Goal: Task Accomplishment & Management: Complete application form

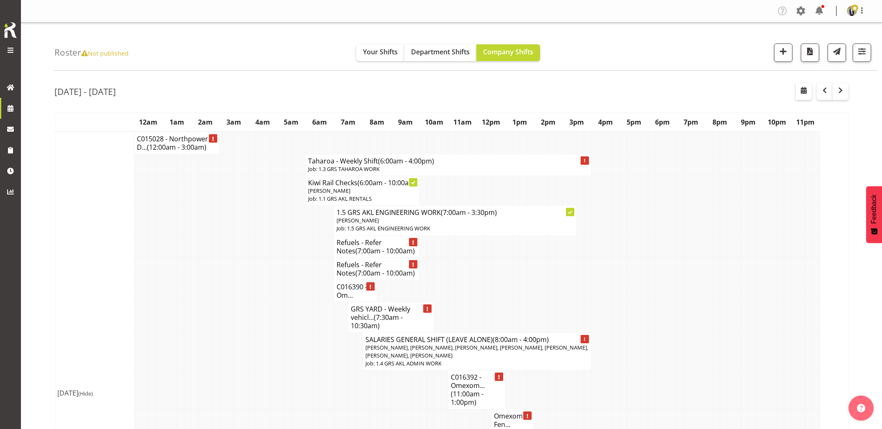
scroll to position [93, 0]
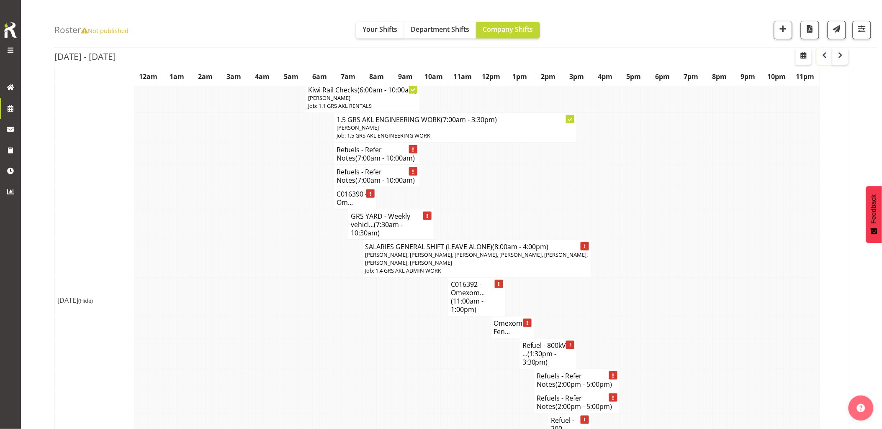
click at [825, 58] on span "button" at bounding box center [824, 55] width 10 height 10
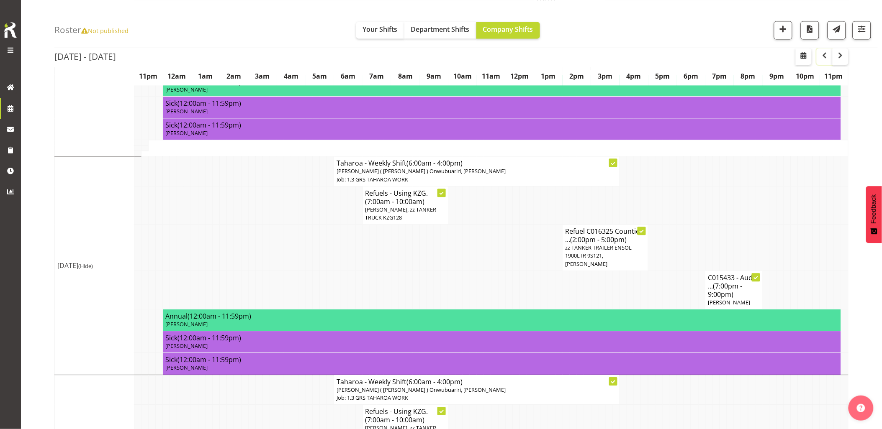
scroll to position [662, 0]
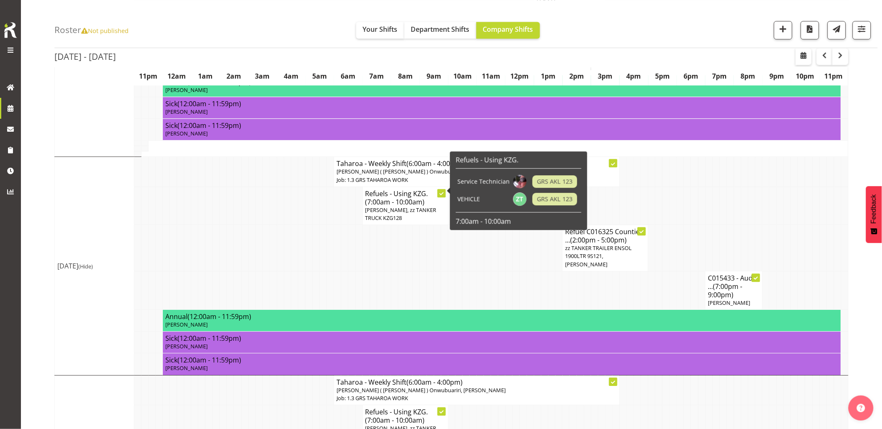
click at [374, 206] on span "Rob Ryan, zz TANKER TRUCK KZG128" at bounding box center [400, 213] width 71 height 15
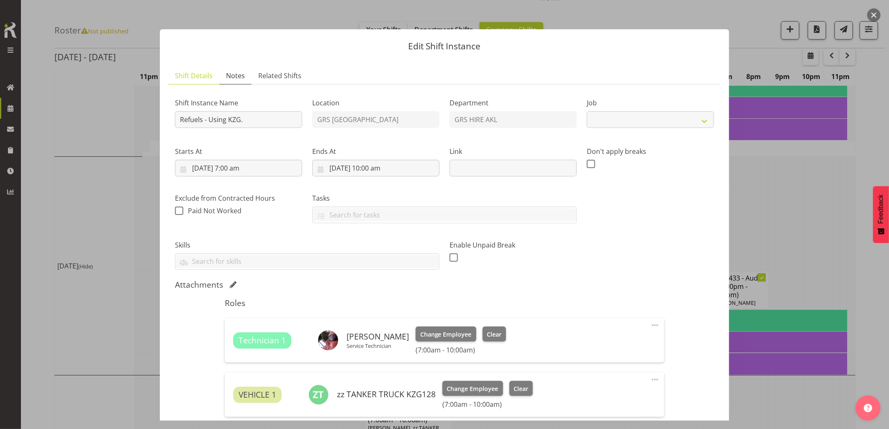
select select "9"
click at [232, 74] on span "Notes" at bounding box center [235, 76] width 19 height 10
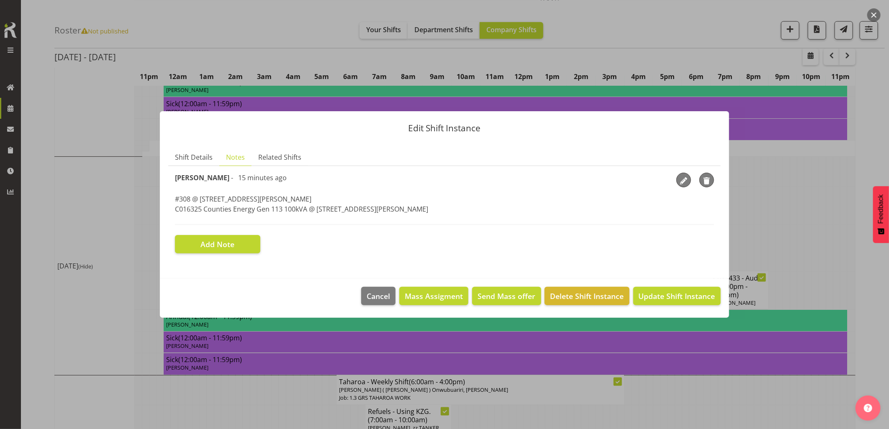
click at [876, 17] on button "button" at bounding box center [873, 14] width 13 height 13
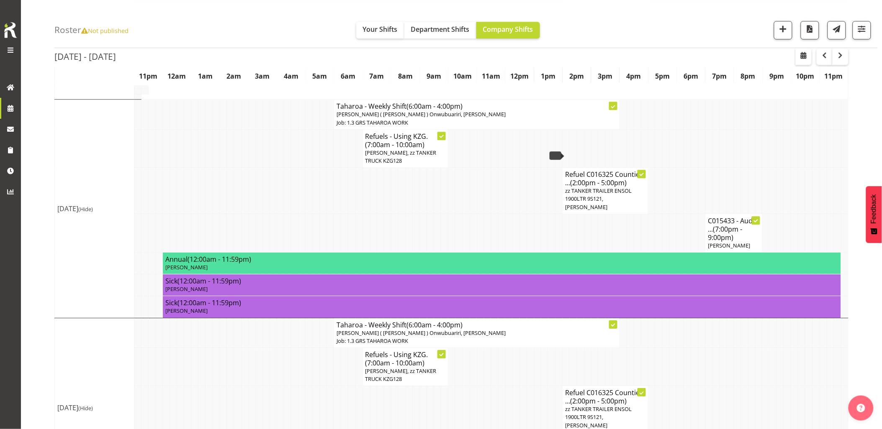
scroll to position [755, 0]
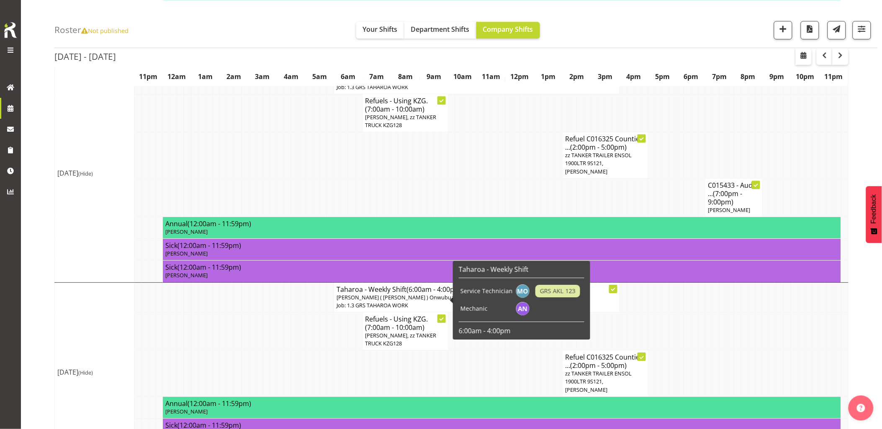
click at [382, 332] on span "Craig Barrett, zz TANKER TRUCK KZG128" at bounding box center [400, 339] width 71 height 15
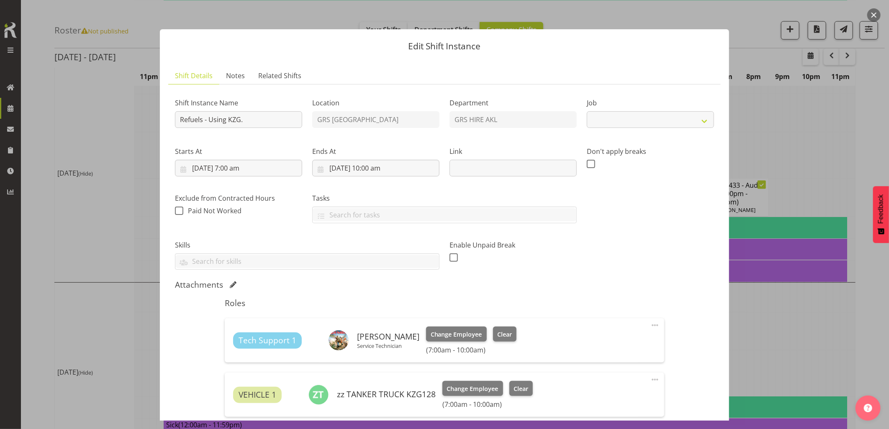
select select "9"
click at [233, 71] on span "Notes" at bounding box center [235, 76] width 19 height 10
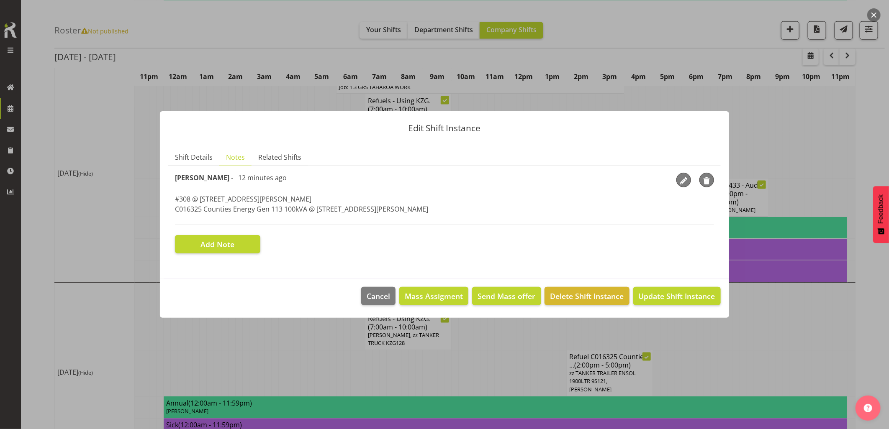
click at [869, 17] on button "button" at bounding box center [873, 14] width 13 height 13
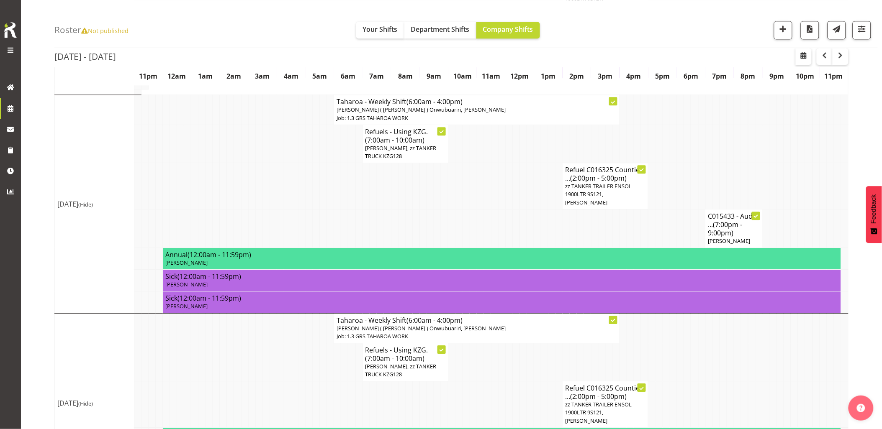
scroll to position [616, 0]
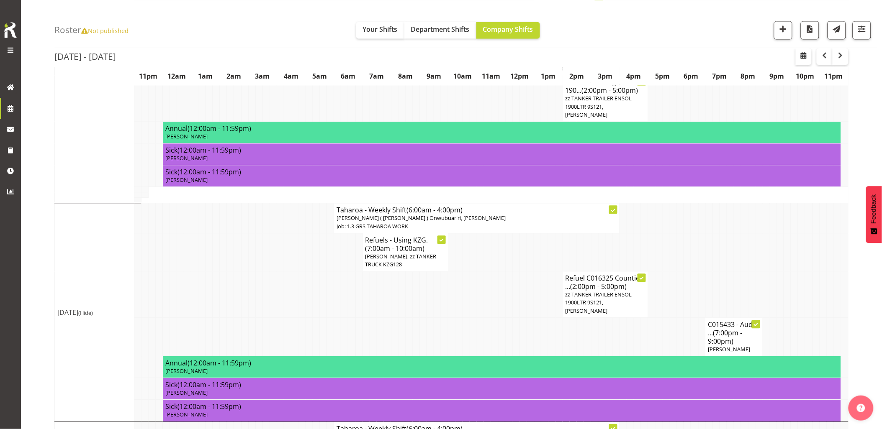
click at [487, 318] on td at bounding box center [487, 337] width 7 height 38
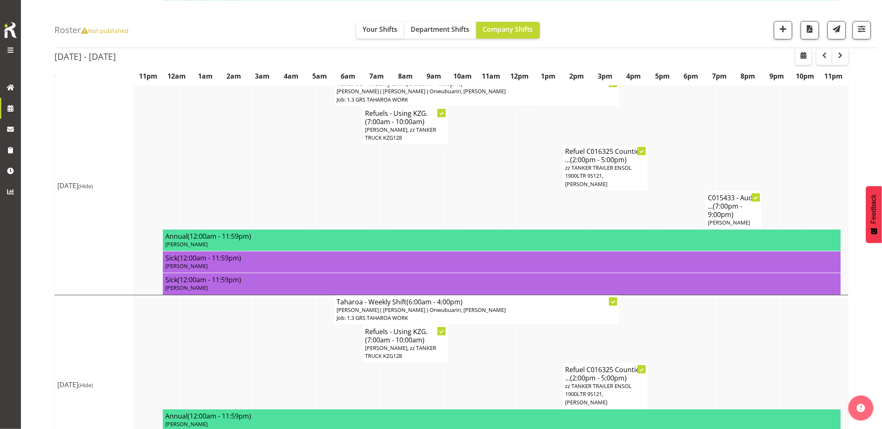
scroll to position [755, 0]
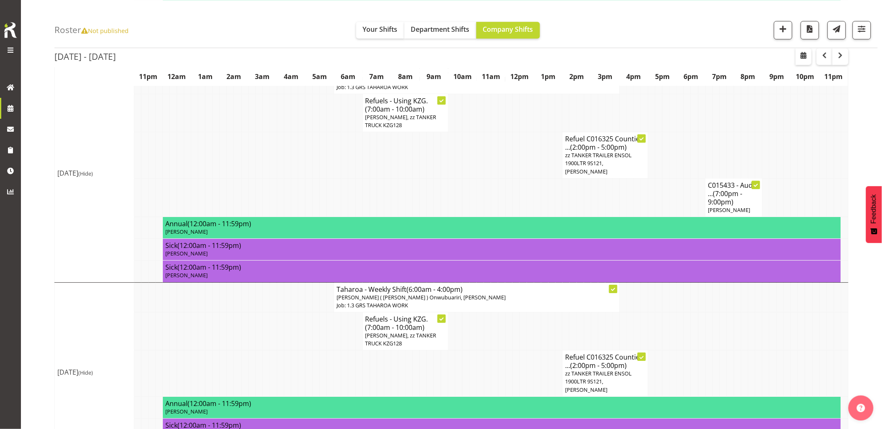
click at [487, 351] on td at bounding box center [487, 374] width 7 height 46
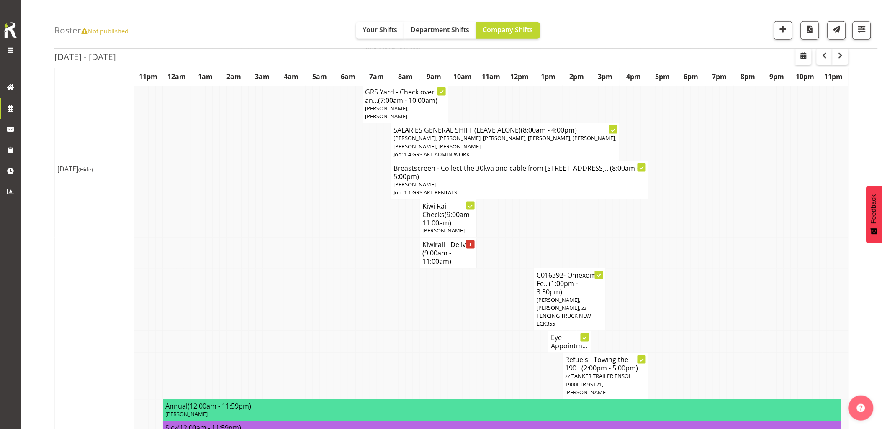
scroll to position [337, 0]
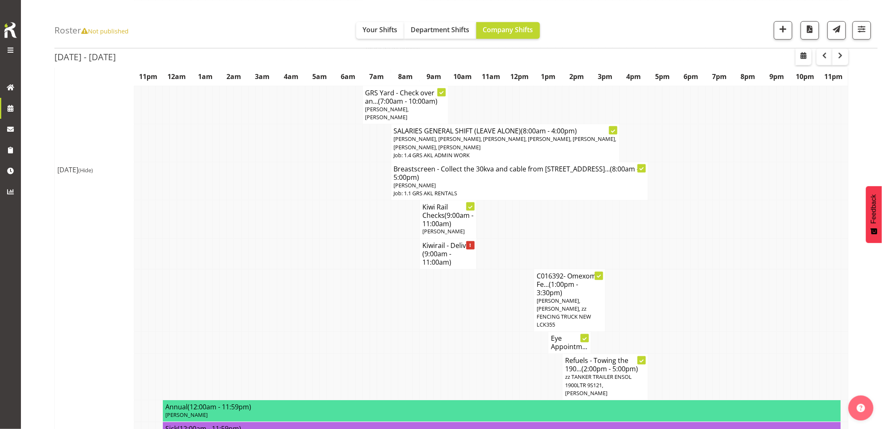
click at [337, 281] on td at bounding box center [337, 300] width 7 height 63
click at [751, 285] on td at bounding box center [751, 300] width 7 height 63
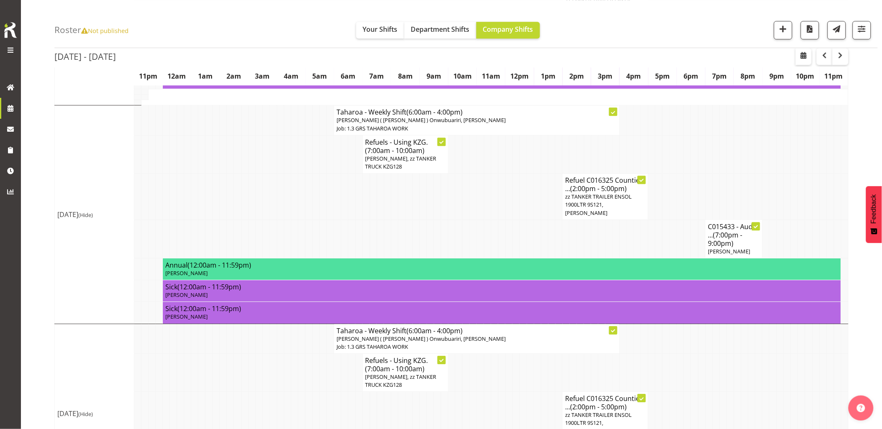
scroll to position [755, 0]
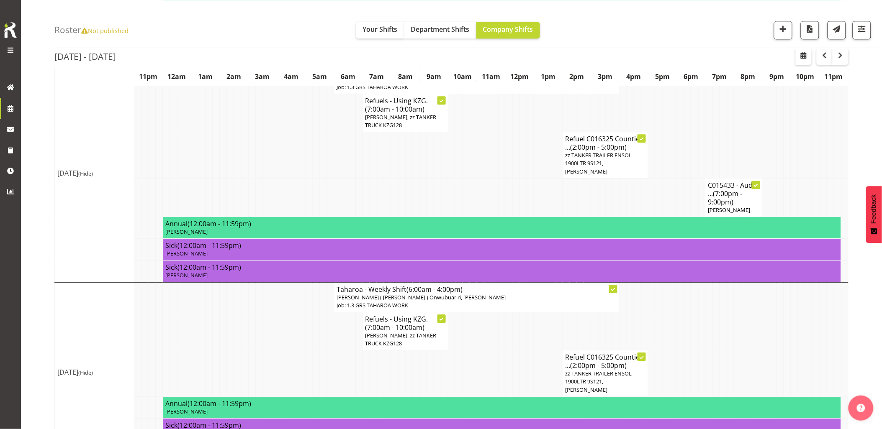
drag, startPoint x: 270, startPoint y: 349, endPoint x: 370, endPoint y: 310, distance: 107.3
click at [270, 351] on td at bounding box center [272, 374] width 7 height 46
click at [191, 312] on td at bounding box center [194, 331] width 7 height 38
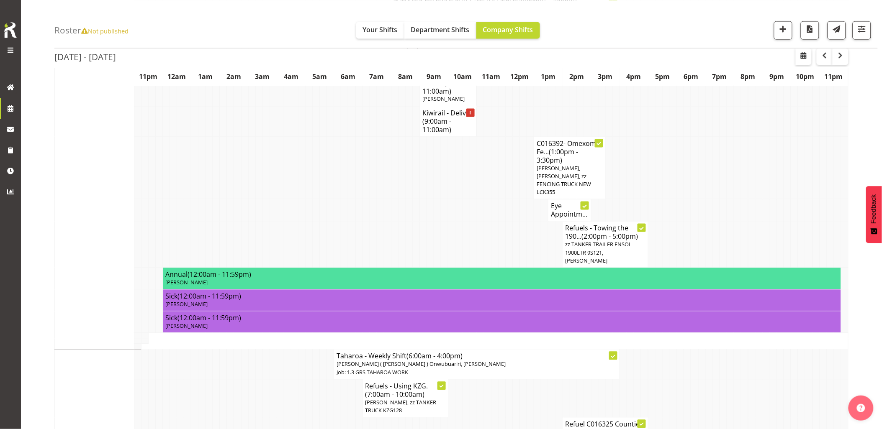
scroll to position [337, 0]
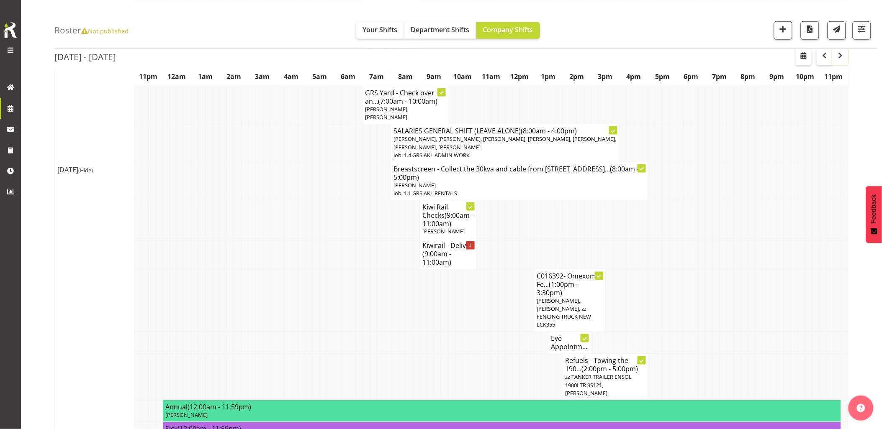
click at [839, 53] on span "button" at bounding box center [840, 55] width 10 height 10
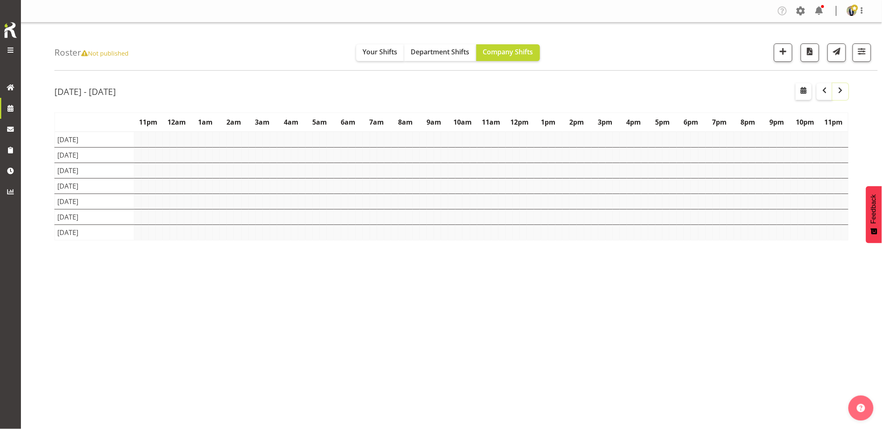
scroll to position [0, 0]
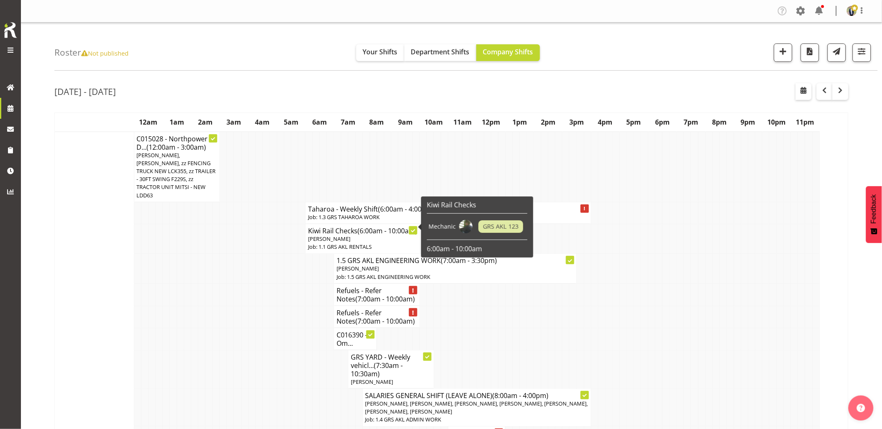
click at [278, 295] on td at bounding box center [280, 295] width 7 height 22
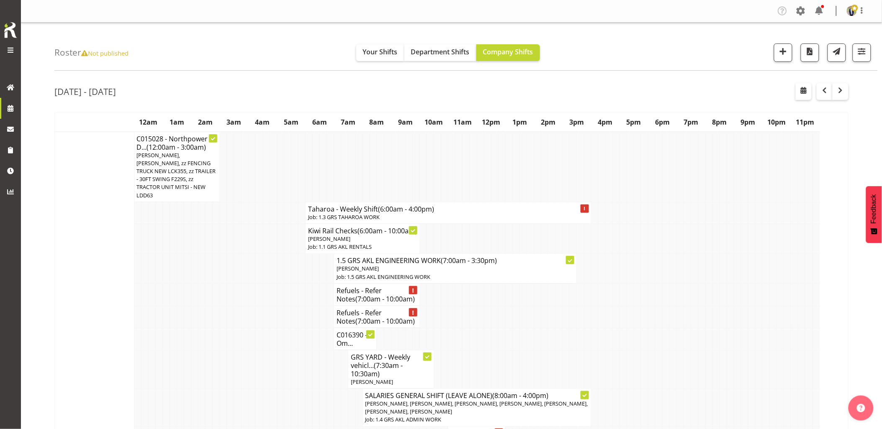
scroll to position [139, 0]
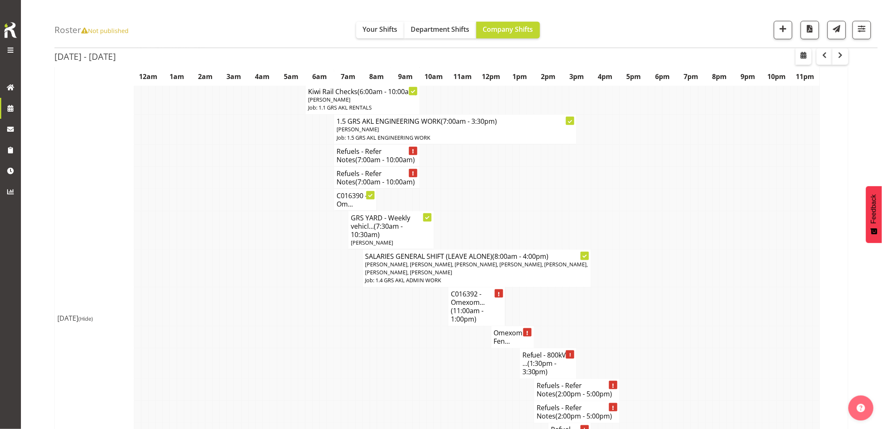
drag, startPoint x: 377, startPoint y: 361, endPoint x: 448, endPoint y: 330, distance: 77.2
click at [381, 360] on td at bounding box center [380, 364] width 7 height 31
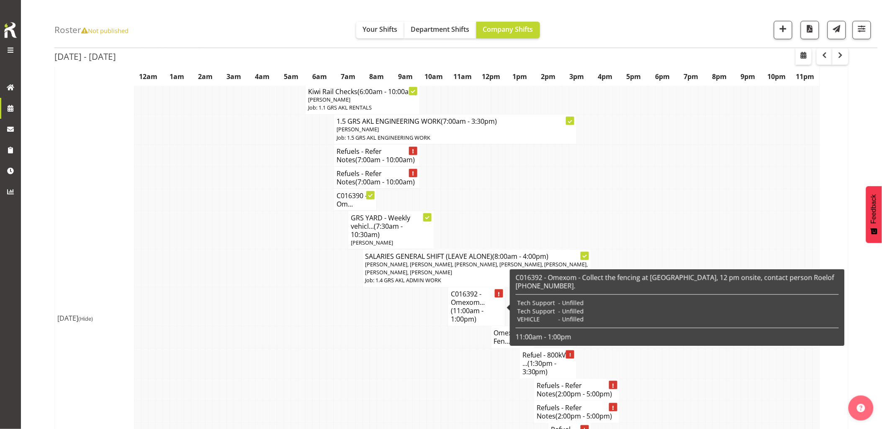
scroll to position [186, 0]
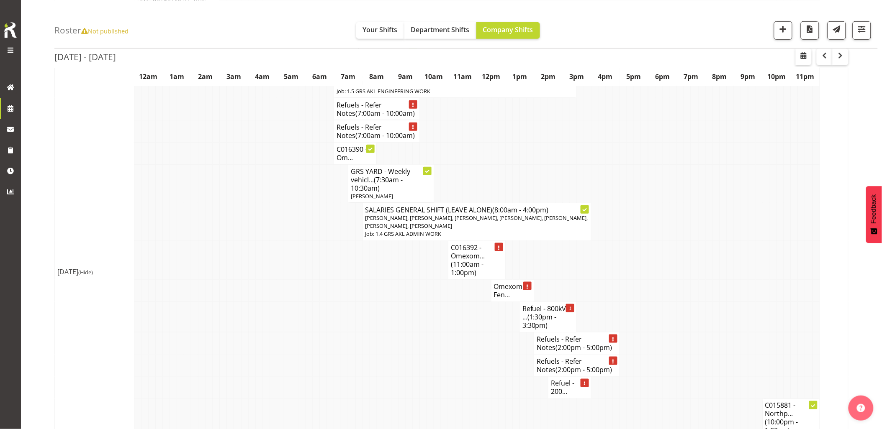
click at [467, 339] on td at bounding box center [465, 344] width 7 height 22
click at [745, 282] on td at bounding box center [744, 291] width 7 height 22
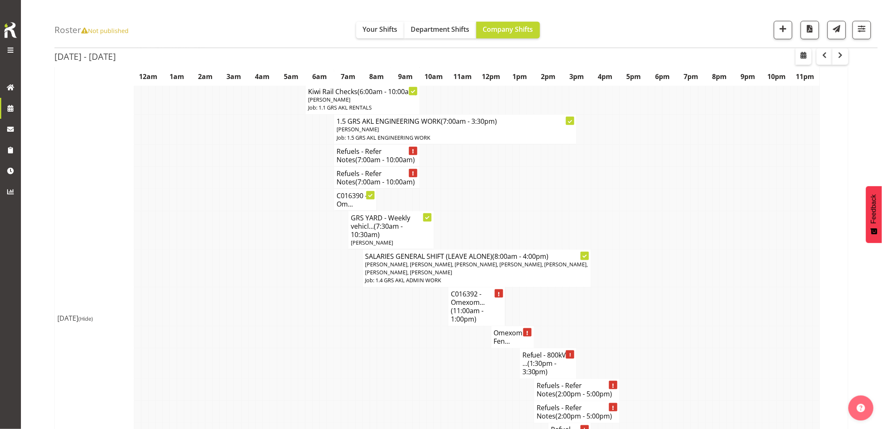
click at [749, 282] on td at bounding box center [751, 268] width 7 height 38
click at [245, 254] on td at bounding box center [244, 268] width 7 height 38
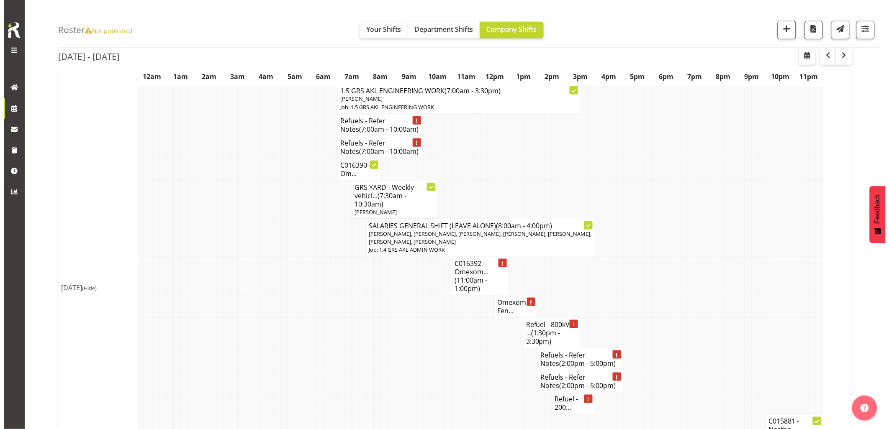
scroll to position [186, 0]
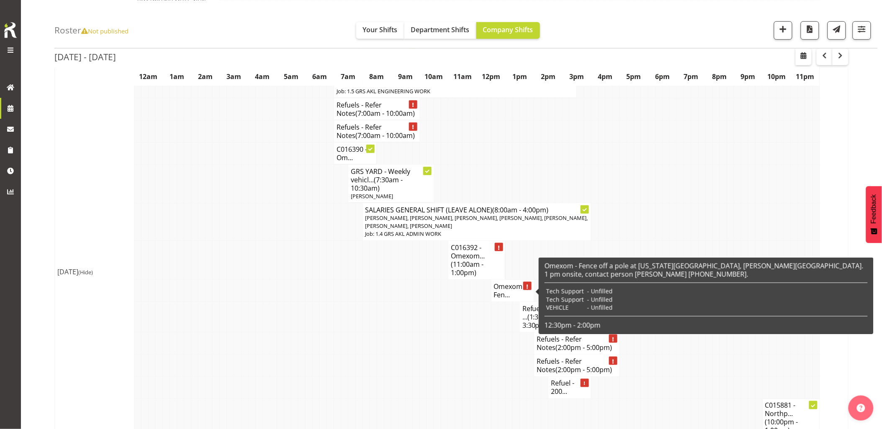
click at [509, 297] on h4 "Omexom - Fen..." at bounding box center [512, 290] width 37 height 17
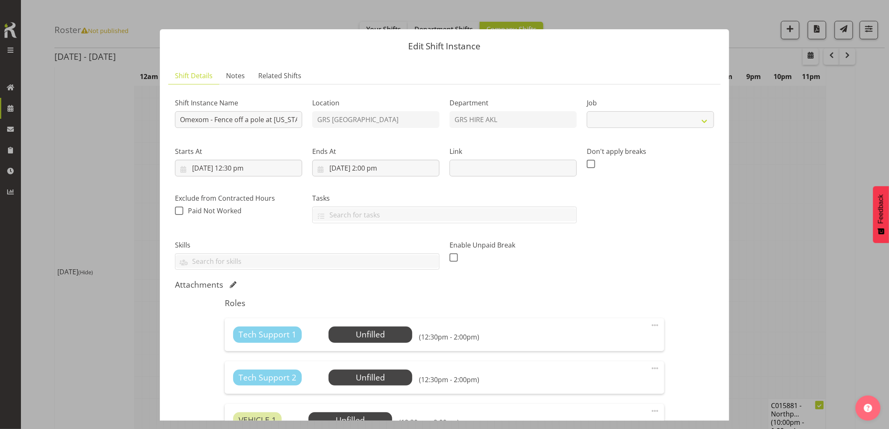
select select "7504"
paste input "C016420"
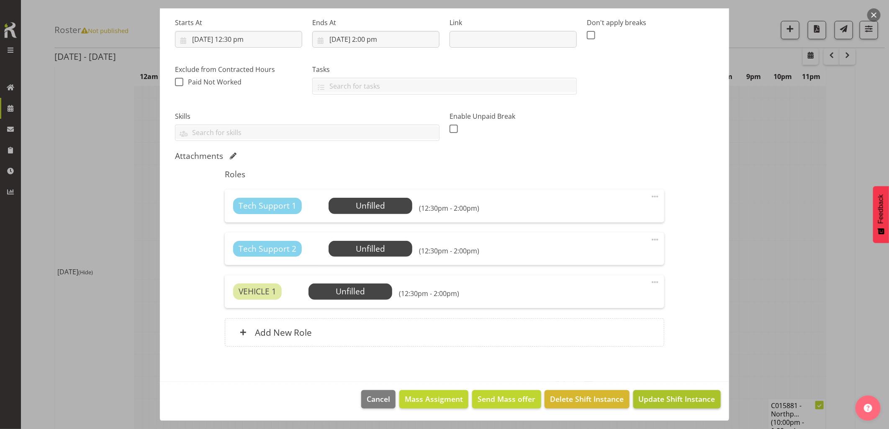
type input "C016420 - Omexom - Fence off a pole at Wyoming Ave, Murray Bay. 1 pm onsite, co…"
drag, startPoint x: 663, startPoint y: 399, endPoint x: 596, endPoint y: 390, distance: 67.5
click at [663, 398] on span "Update Shift Instance" at bounding box center [677, 399] width 77 height 11
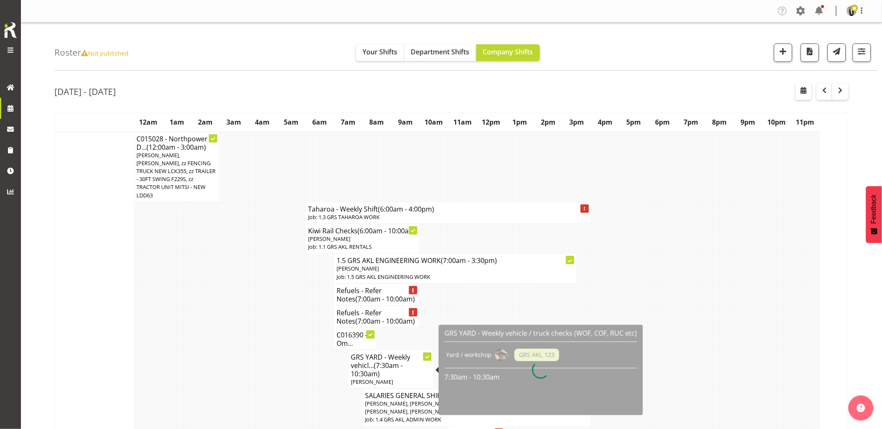
scroll to position [139, 0]
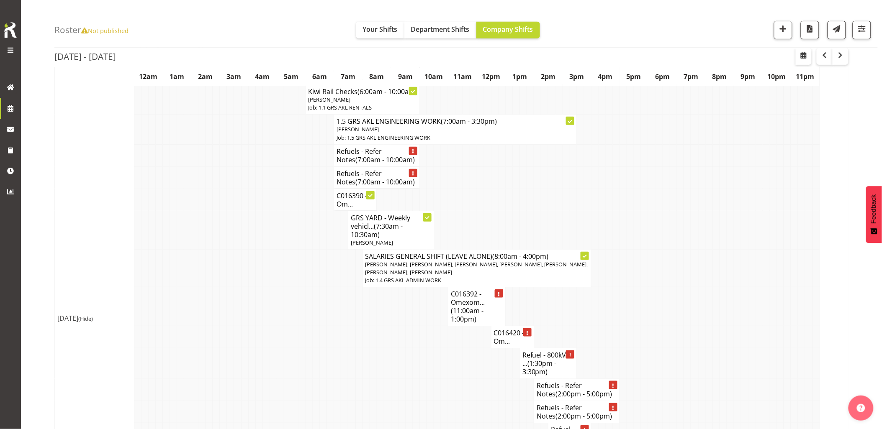
click at [347, 333] on td at bounding box center [344, 337] width 7 height 22
click at [417, 331] on td at bounding box center [416, 337] width 7 height 22
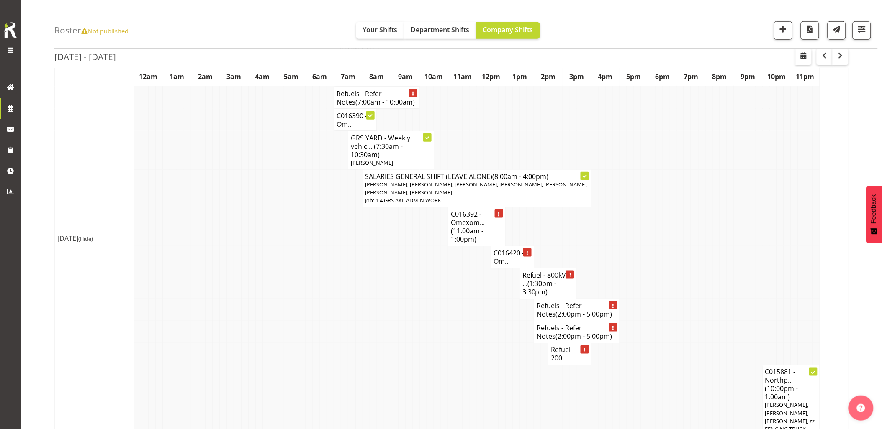
scroll to position [232, 0]
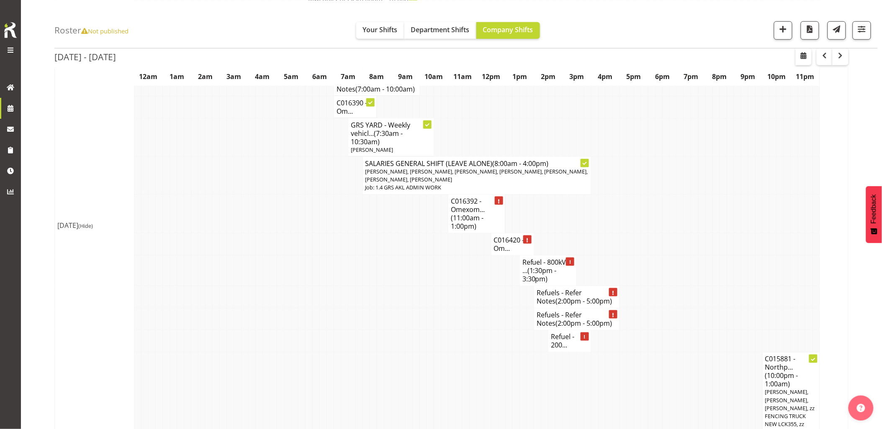
click at [442, 299] on td at bounding box center [444, 297] width 7 height 22
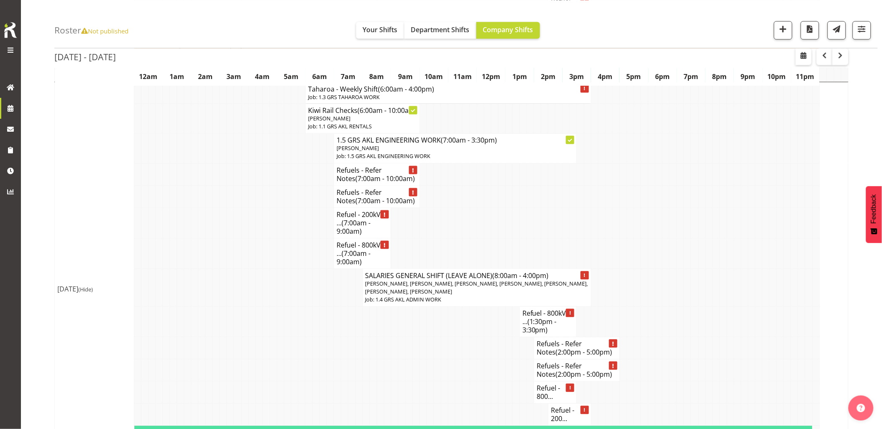
scroll to position [1580, 0]
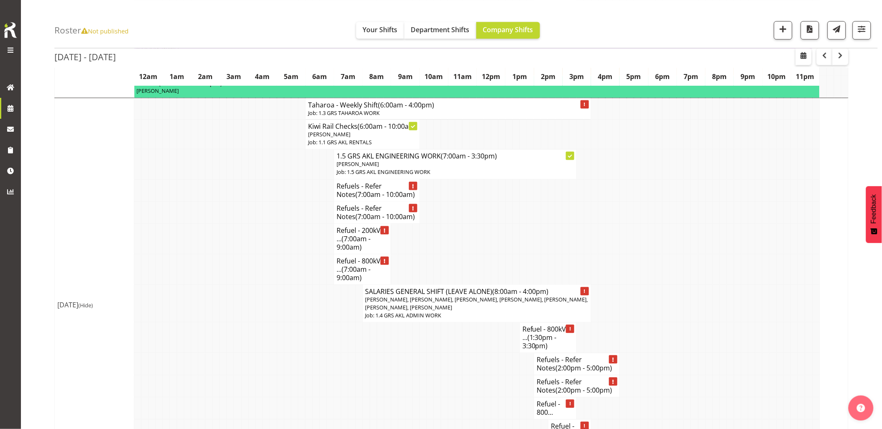
click at [287, 224] on td at bounding box center [287, 213] width 7 height 22
click at [783, 28] on span "button" at bounding box center [782, 28] width 11 height 11
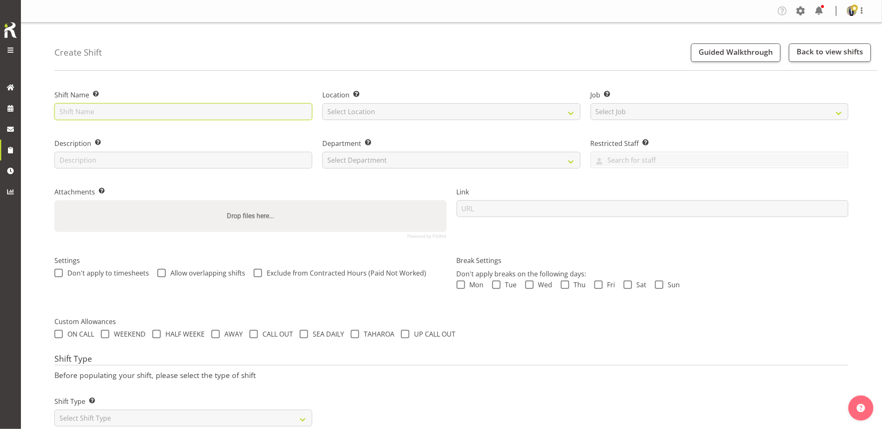
click at [180, 113] on input "text" at bounding box center [183, 111] width 258 height 17
type input "m"
type input "O"
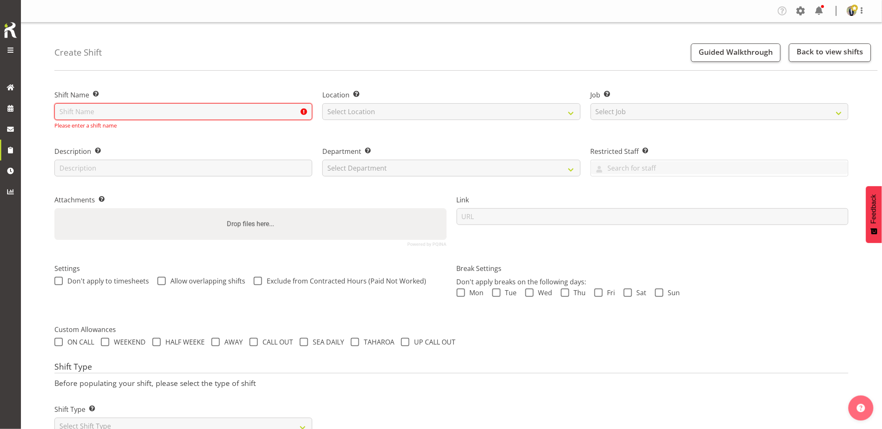
paste input "C016420"
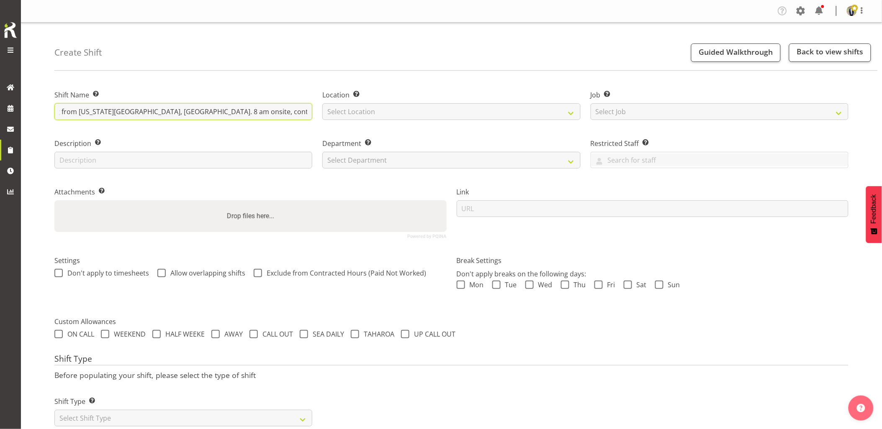
scroll to position [0, 126]
type input "C016420 - Omexom - Collect the fencing from Wyoming Ave, Murrays Bay. 8 am onsi…"
click at [383, 113] on select "Select Location [GEOGRAPHIC_DATA] [GEOGRAPHIC_DATA] GRS [GEOGRAPHIC_DATA] [GEOG…" at bounding box center [451, 111] width 258 height 17
select select "28"
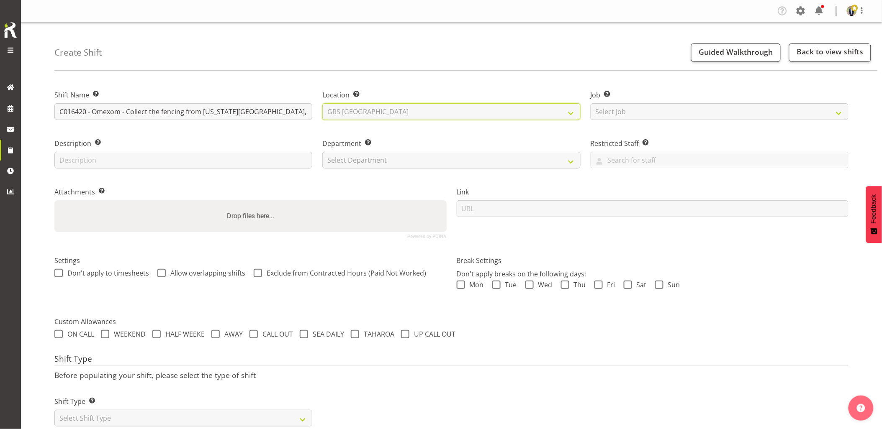
click at [322, 103] on select "Select Location [GEOGRAPHIC_DATA] [GEOGRAPHIC_DATA] GRS [GEOGRAPHIC_DATA] [GEOG…" at bounding box center [451, 111] width 258 height 17
click at [701, 114] on select "Select Job Create new job 1.1 GRS AKL RENTALS 1.1 GRS AKL RENTALS AC 1.1 GRS AK…" at bounding box center [719, 111] width 258 height 17
select select "7504"
click at [590, 103] on select "Select Job Create new job 1.1 GRS AKL RENTALS 1.1 GRS AKL RENTALS AC 1.1 GRS AK…" at bounding box center [719, 111] width 258 height 17
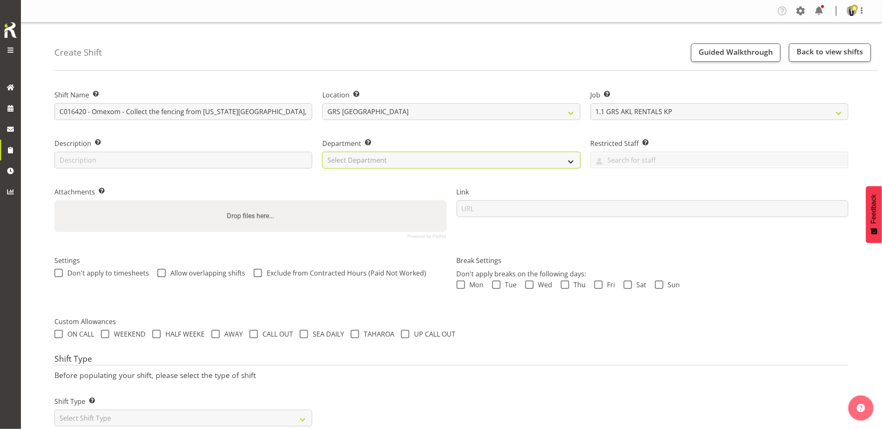
click at [402, 160] on select "Select Department GRS HIRE AKL GRS HIRE AKL GRS HIRE TGA GRS HIRE HST GRS SALES…" at bounding box center [451, 160] width 258 height 17
select select "20"
click at [322, 152] on select "Select Department GRS HIRE AKL GRS HIRE AKL GRS HIRE TGA GRS HIRE HST GRS SALES…" at bounding box center [451, 160] width 258 height 17
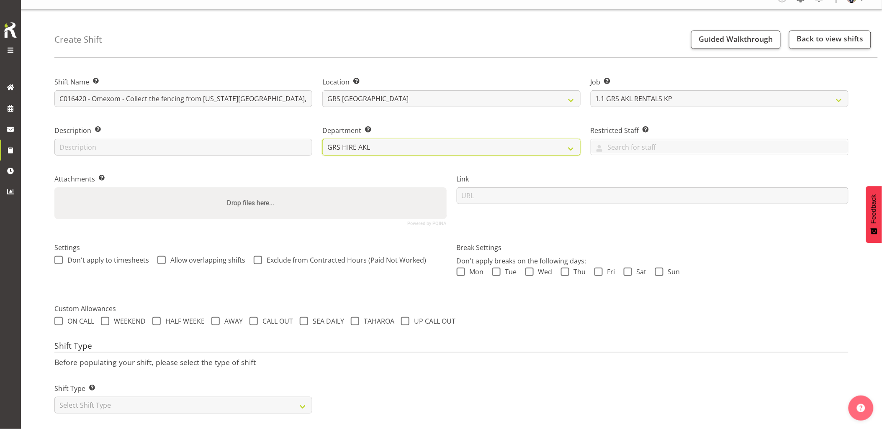
scroll to position [24, 0]
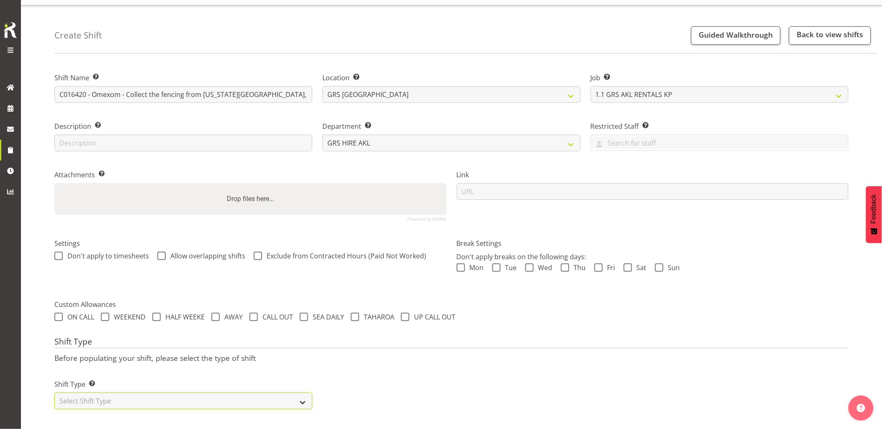
drag, startPoint x: 181, startPoint y: 396, endPoint x: 160, endPoint y: 392, distance: 21.7
click at [181, 396] on select "Select Shift Type One Off Shift Recurring Shift Rotating Shift" at bounding box center [183, 401] width 258 height 17
select select "one_off"
click at [54, 393] on select "Select Shift Type One Off Shift Recurring Shift Rotating Shift" at bounding box center [183, 401] width 258 height 17
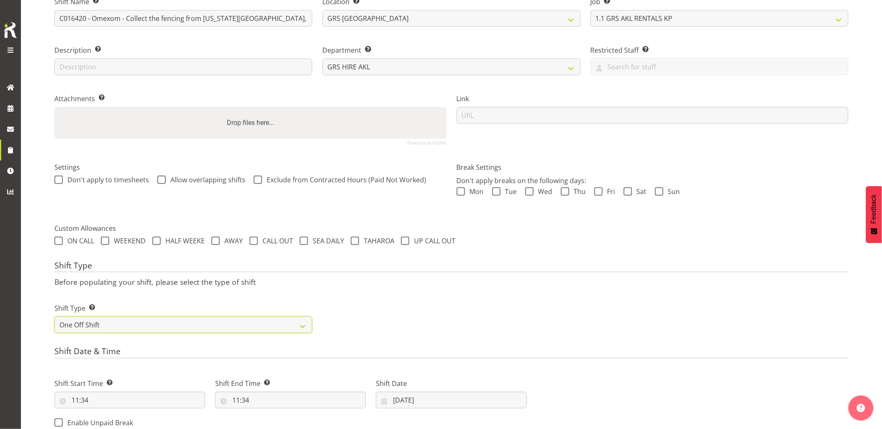
scroll to position [164, 0]
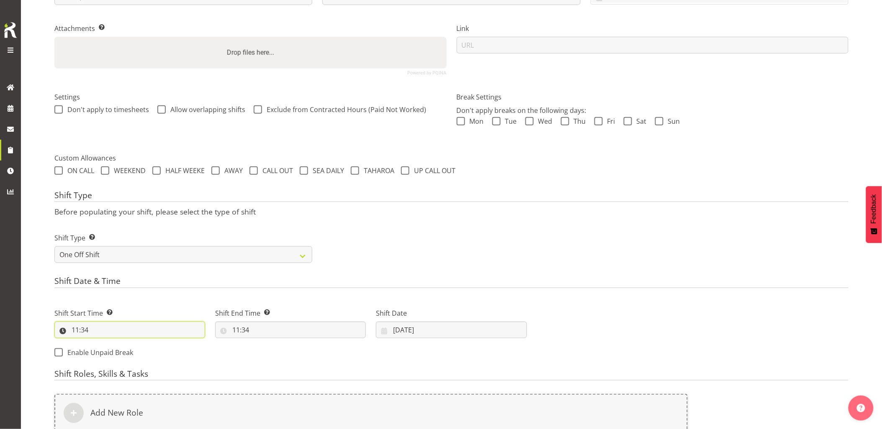
click at [122, 329] on input "11:34" at bounding box center [129, 330] width 151 height 17
drag, startPoint x: 110, startPoint y: 353, endPoint x: 109, endPoint y: 342, distance: 11.0
click at [110, 353] on select "00 01 02 03 04 05 06 07 08 09 10 11 12 13 14 15 16 17 18 19 20 21 22 23" at bounding box center [111, 352] width 19 height 17
select select "7"
click at [102, 344] on select "00 01 02 03 04 05 06 07 08 09 10 11 12 13 14 15 16 17 18 19 20 21 22 23" at bounding box center [111, 352] width 19 height 17
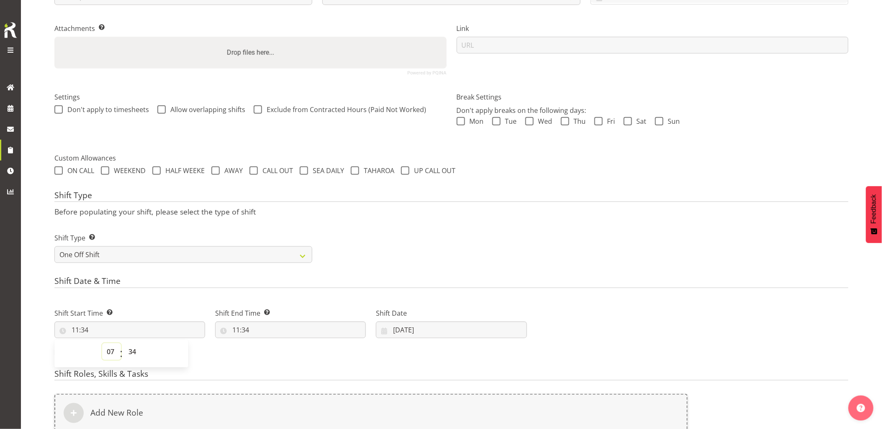
type input "07:34"
click at [124, 351] on select "00 01 02 03 04 05 06 07 08 09 10 11 12 13 14 15 16 17 18 19 20 21 22 23 24 25 2…" at bounding box center [133, 352] width 19 height 17
select select "30"
click at [124, 344] on select "00 01 02 03 04 05 06 07 08 09 10 11 12 13 14 15 16 17 18 19 20 21 22 23 24 25 2…" at bounding box center [133, 352] width 19 height 17
type input "07:30"
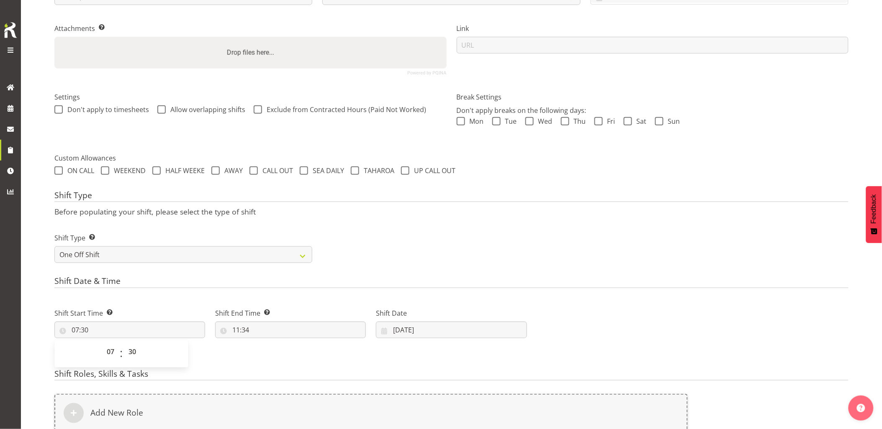
drag, startPoint x: 182, startPoint y: 289, endPoint x: 213, endPoint y: 310, distance: 37.3
click at [182, 290] on div "Shift Date & Time Shift Start Time Set the time of the day you wish this shift …" at bounding box center [451, 321] width 794 height 88
click at [260, 334] on input "11:34" at bounding box center [290, 330] width 151 height 17
click at [268, 356] on select "00 01 02 03 04 05 06 07 08 09 10 11 12 13 14 15 16 17 18 19 20 21 22 23" at bounding box center [272, 352] width 19 height 17
select select "9"
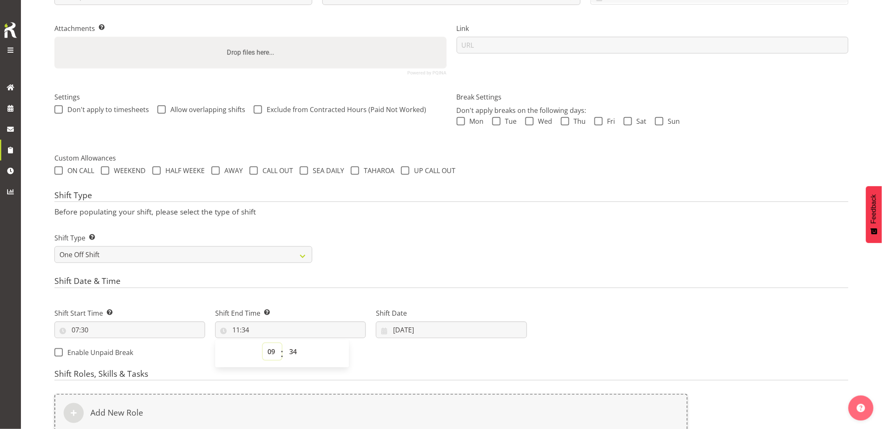
click at [263, 344] on select "00 01 02 03 04 05 06 07 08 09 10 11 12 13 14 15 16 17 18 19 20 21 22 23" at bounding box center [272, 352] width 19 height 17
type input "09:34"
click at [293, 350] on select "00 01 02 03 04 05 06 07 08 09 10 11 12 13 14 15 16 17 18 19 20 21 22 23 24 25 2…" at bounding box center [294, 352] width 19 height 17
select select "30"
click at [285, 344] on select "00 01 02 03 04 05 06 07 08 09 10 11 12 13 14 15 16 17 18 19 20 21 22 23 24 25 2…" at bounding box center [294, 352] width 19 height 17
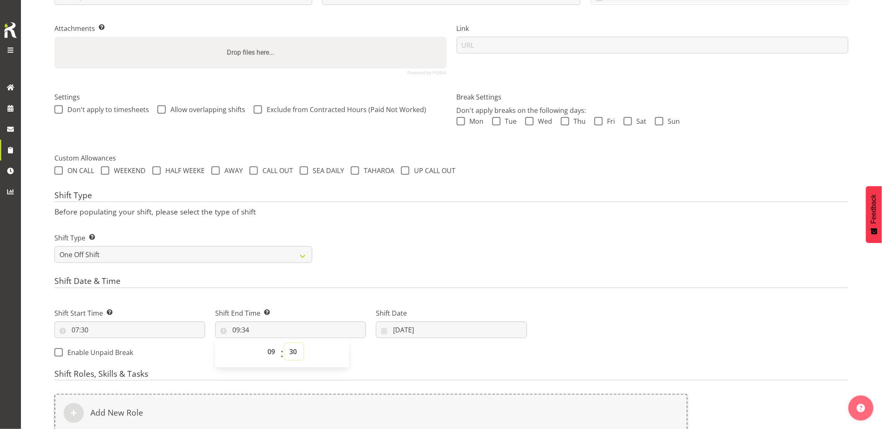
type input "09:30"
click at [413, 267] on div "Shift Type Shift Types: One Off – Select this if you would like a single shift …" at bounding box center [451, 244] width 804 height 47
click at [439, 328] on input "10/10/2025" at bounding box center [451, 330] width 151 height 17
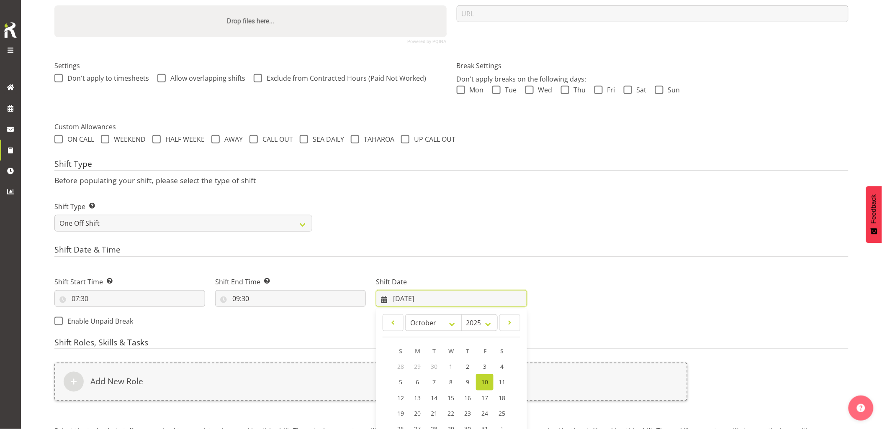
scroll to position [210, 0]
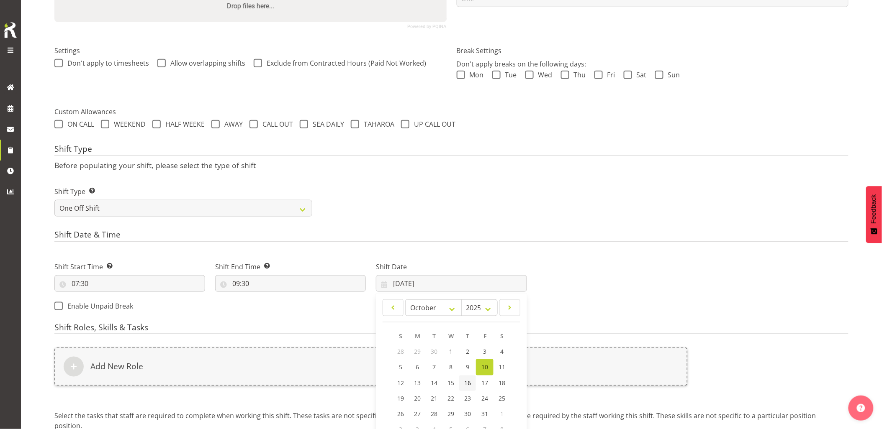
click at [468, 387] on span "16" at bounding box center [467, 384] width 7 height 8
type input "[DATE]"
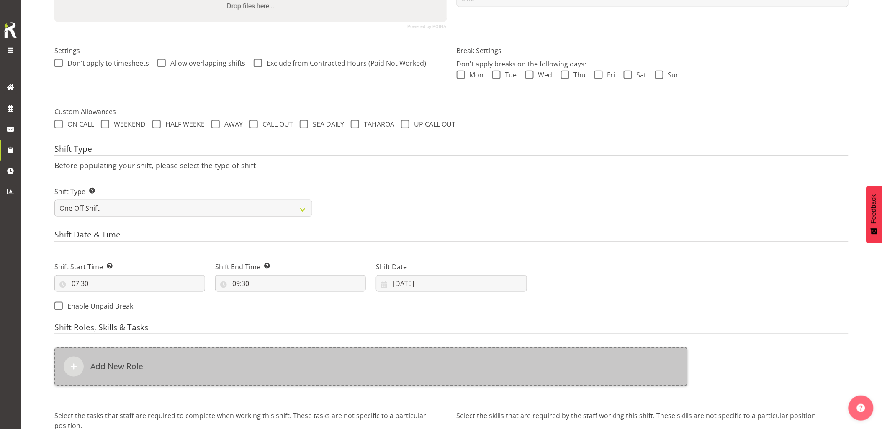
click at [402, 362] on div "Add New Role" at bounding box center [370, 367] width 633 height 38
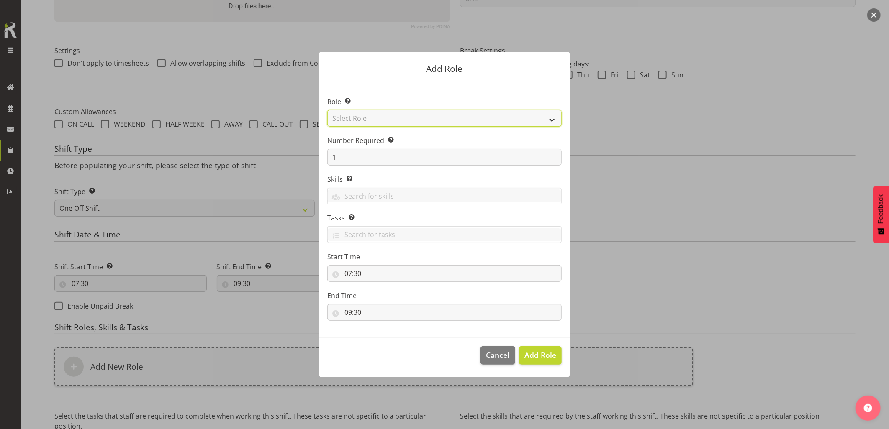
click at [361, 122] on select "Select Role Account Manager Electrician Engineering GM HSEQ manager MECH Mechan…" at bounding box center [444, 118] width 234 height 17
select select "20"
click at [327, 110] on select "Select Role Account Manager Electrician Engineering GM HSEQ manager MECH Mechan…" at bounding box center [444, 118] width 234 height 17
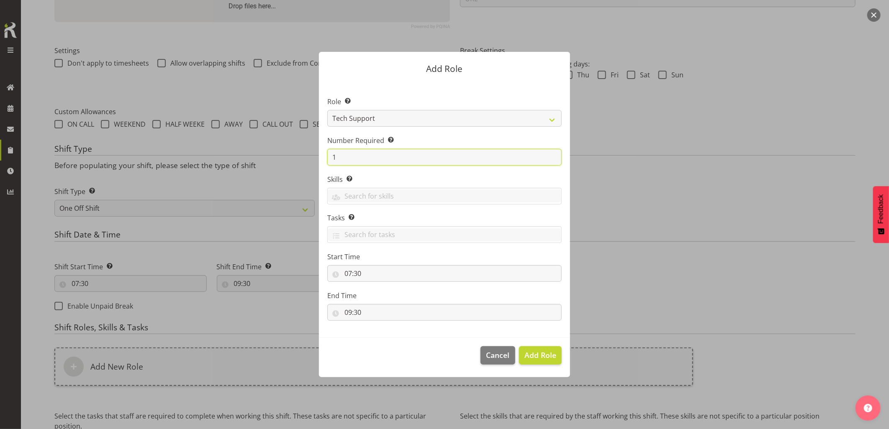
drag, startPoint x: 351, startPoint y: 159, endPoint x: 303, endPoint y: 166, distance: 48.5
click at [311, 166] on div "Add Role Role Select the role you wish to add to the shift. Account Manager Ele…" at bounding box center [444, 214] width 268 height 367
type input "2"
drag, startPoint x: 536, startPoint y: 363, endPoint x: 523, endPoint y: 358, distance: 13.1
click at [534, 362] on button "Add 2 Roles" at bounding box center [535, 355] width 53 height 18
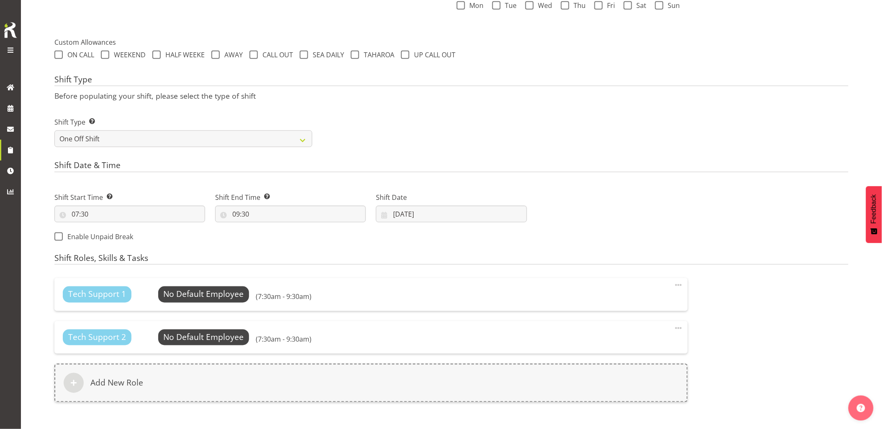
scroll to position [378, 0]
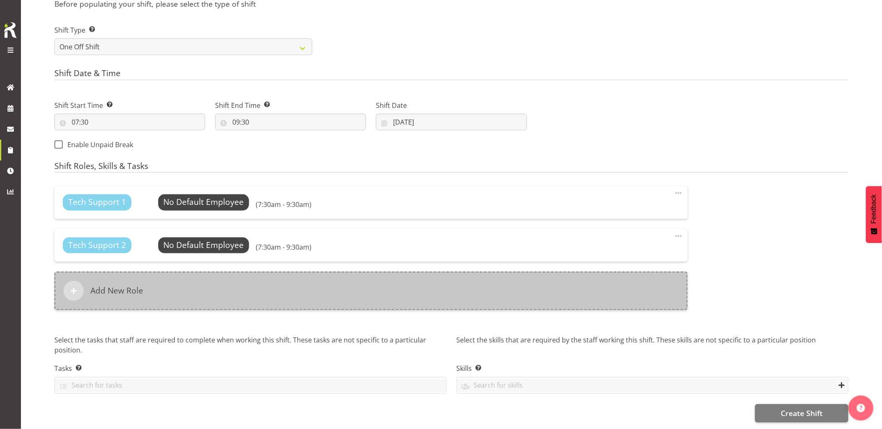
click at [421, 300] on div "Add New Role" at bounding box center [370, 291] width 633 height 38
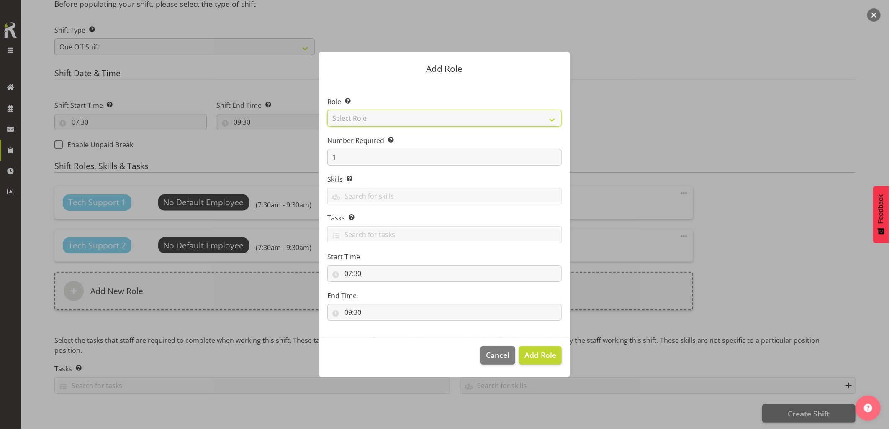
drag, startPoint x: 383, startPoint y: 123, endPoint x: 387, endPoint y: 127, distance: 5.9
click at [383, 123] on select "Select Role Account Manager Electrician Engineering GM HSEQ manager MECH Mechan…" at bounding box center [444, 118] width 234 height 17
click at [327, 110] on select "Select Role Account Manager Electrician Engineering GM HSEQ manager MECH Mechan…" at bounding box center [444, 118] width 234 height 17
click at [387, 122] on select "Account Manager Electrician Engineering GM HSEQ manager MECH Mechanic Office Op…" at bounding box center [444, 118] width 234 height 17
select select "27"
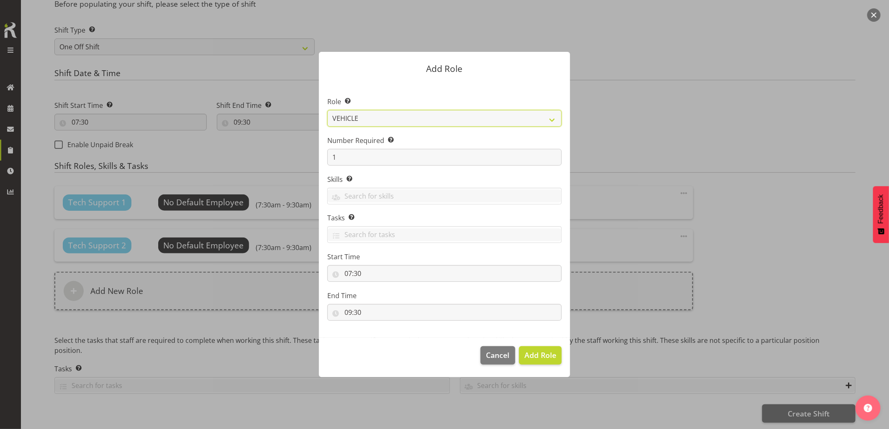
click at [327, 110] on select "Account Manager Electrician Engineering GM HSEQ manager MECH Mechanic Office Op…" at bounding box center [444, 118] width 234 height 17
click at [546, 359] on span "Add Role" at bounding box center [540, 355] width 32 height 10
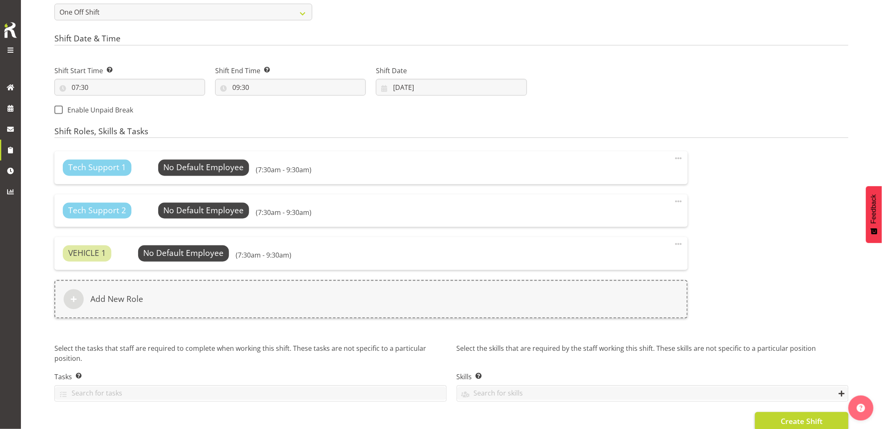
scroll to position [421, 0]
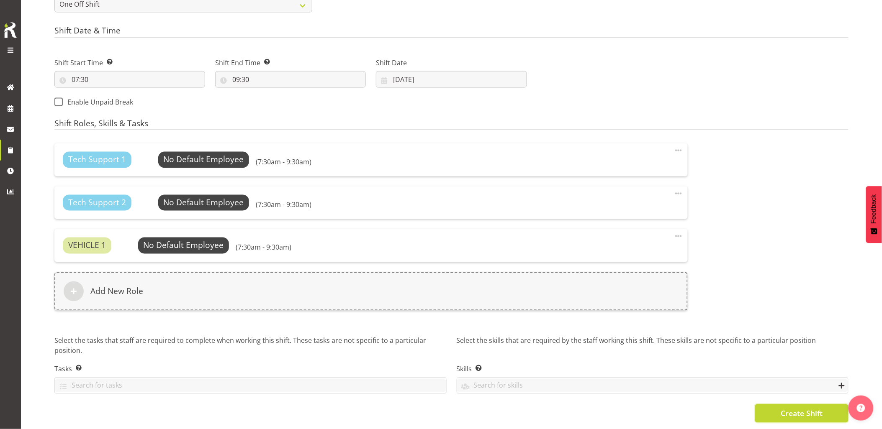
click at [780, 410] on span "Create Shift" at bounding box center [801, 413] width 42 height 11
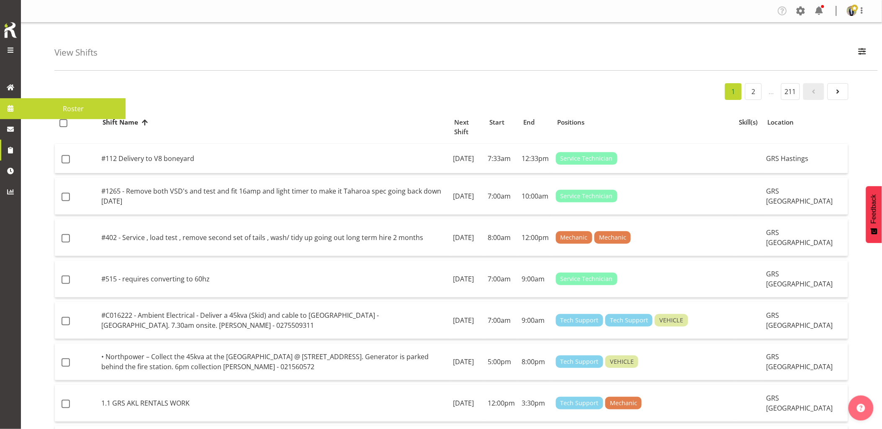
click at [19, 111] on link at bounding box center [10, 108] width 21 height 21
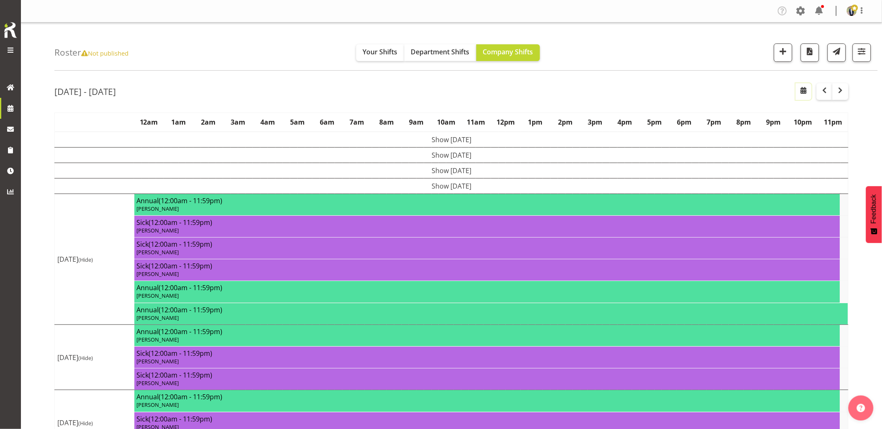
click at [807, 95] on span "button" at bounding box center [803, 90] width 10 height 10
select select "9"
select select "2025"
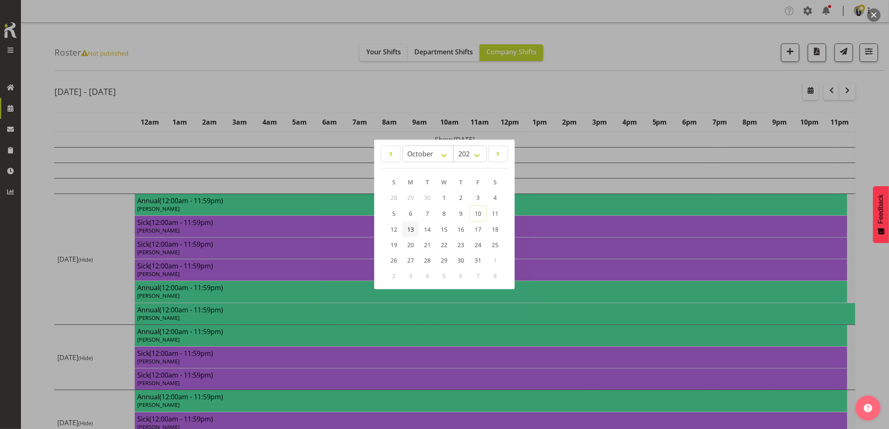
click at [412, 230] on span "13" at bounding box center [410, 230] width 7 height 8
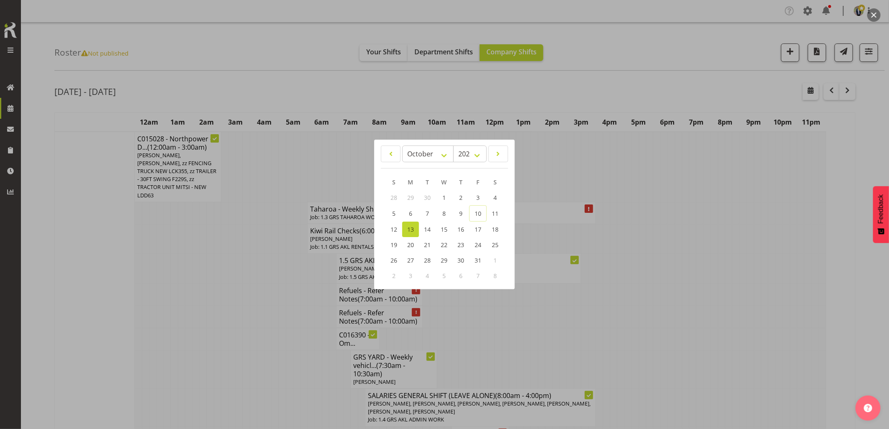
click at [336, 59] on div at bounding box center [444, 214] width 889 height 429
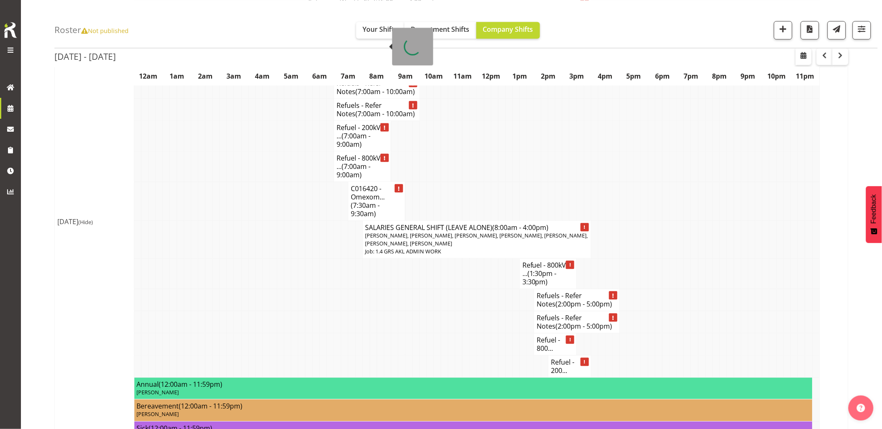
scroll to position [1720, 0]
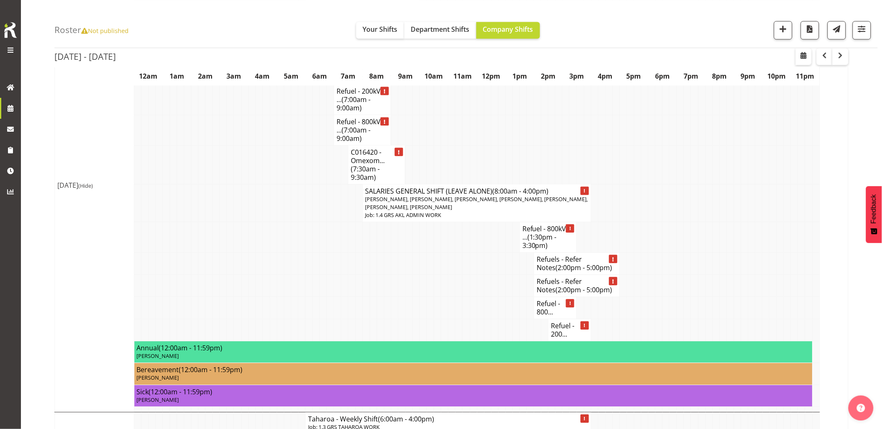
click at [303, 222] on td at bounding box center [301, 203] width 7 height 38
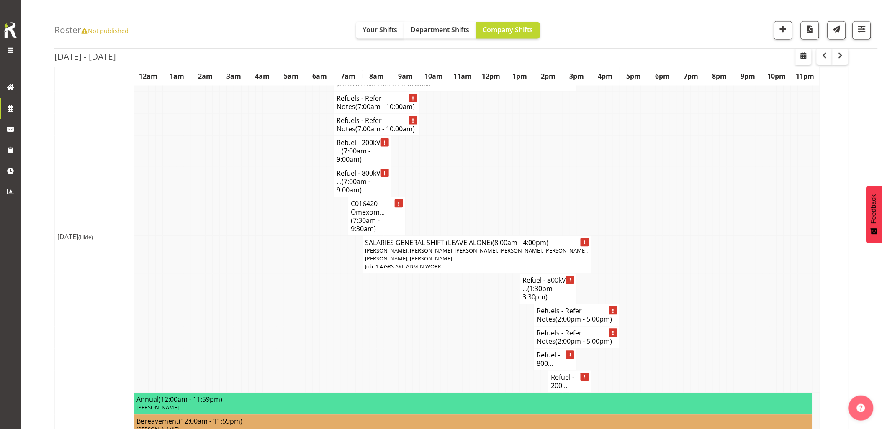
scroll to position [1627, 0]
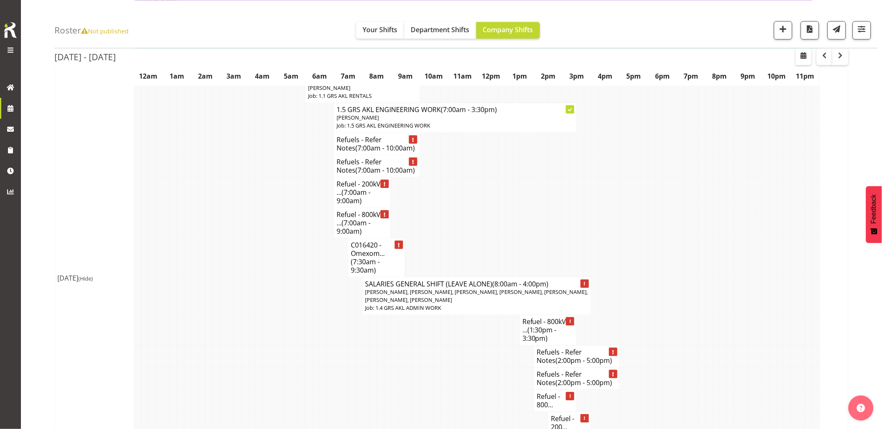
drag, startPoint x: 228, startPoint y: 287, endPoint x: 322, endPoint y: 285, distance: 94.2
click at [228, 277] on td at bounding box center [230, 258] width 7 height 39
click at [268, 277] on td at bounding box center [265, 258] width 7 height 39
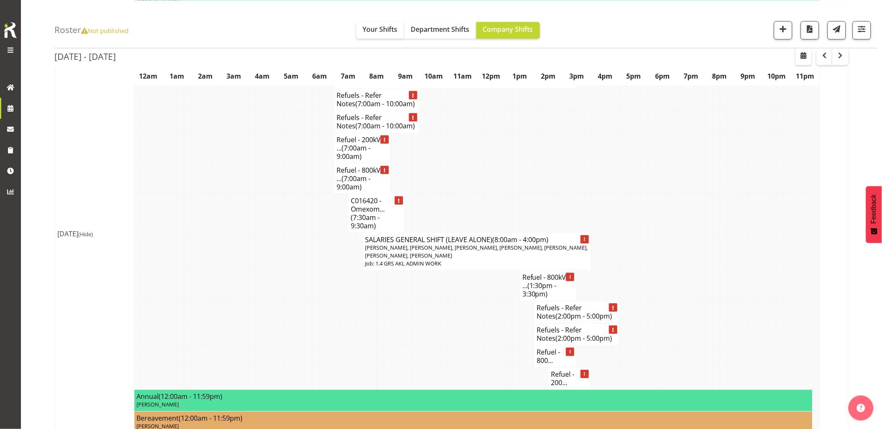
scroll to position [1720, 0]
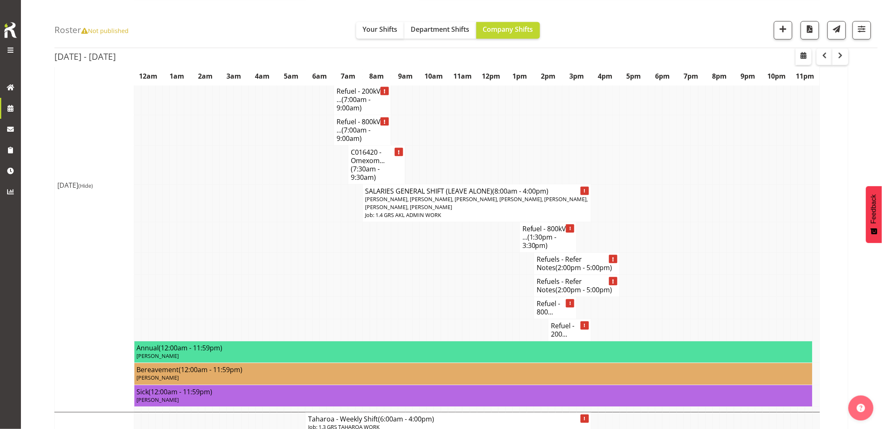
click at [427, 297] on td at bounding box center [430, 286] width 7 height 22
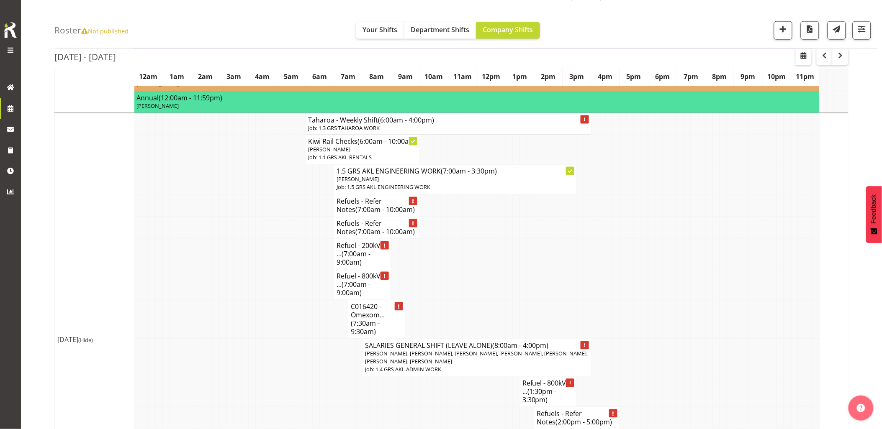
scroll to position [1580, 0]
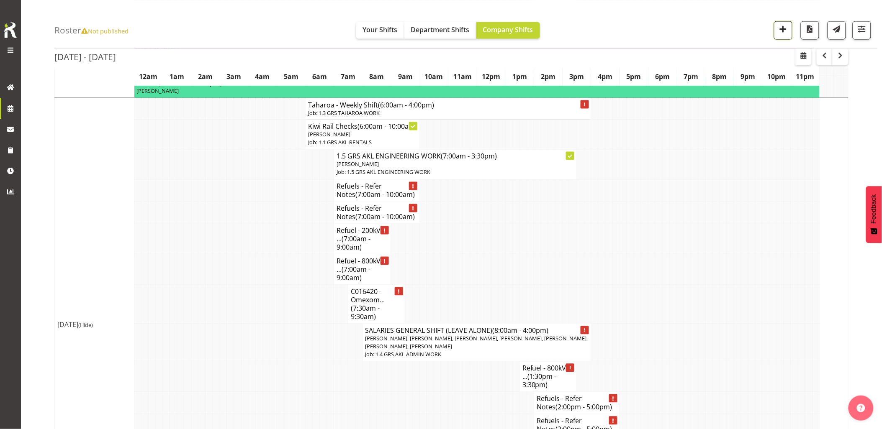
click at [786, 24] on span "button" at bounding box center [782, 28] width 11 height 11
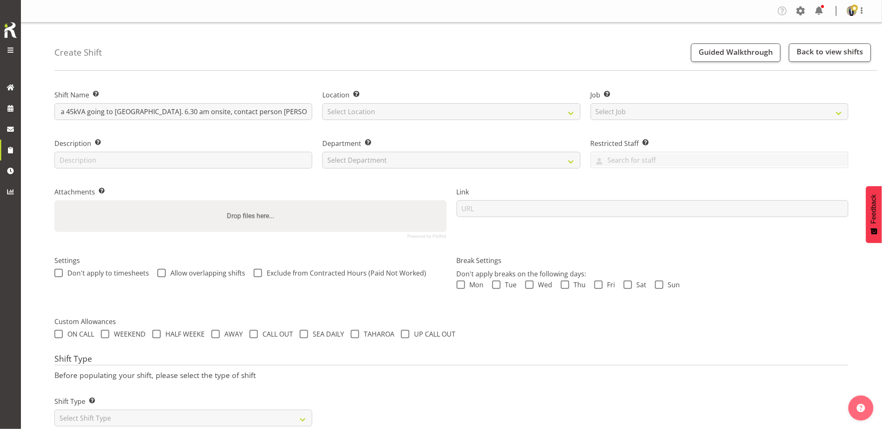
scroll to position [0, 141]
type input "C016421 - Omexom - Deliver, fence and liven a 45kVA going to [GEOGRAPHIC_DATA].…"
drag, startPoint x: 370, startPoint y: 108, endPoint x: 372, endPoint y: 112, distance: 4.4
click at [370, 108] on select "Select Location [GEOGRAPHIC_DATA] [GEOGRAPHIC_DATA] GRS [GEOGRAPHIC_DATA] [GEOG…" at bounding box center [451, 111] width 258 height 17
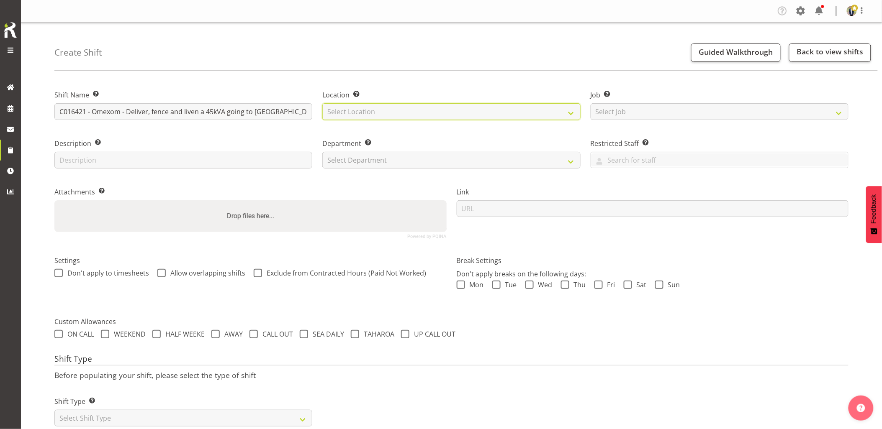
select select "28"
click at [322, 103] on select "Select Location [GEOGRAPHIC_DATA] [GEOGRAPHIC_DATA] GRS [GEOGRAPHIC_DATA] [GEOG…" at bounding box center [451, 111] width 258 height 17
click at [639, 105] on select "Select Job Create new job 1.1 GRS AKL RENTALS 1.1 GRS AKL RENTALS AC 1.1 GRS AK…" at bounding box center [719, 111] width 258 height 17
select select "7504"
click at [590, 103] on select "Select Job Create new job 1.1 GRS AKL RENTALS 1.1 GRS AKL RENTALS AC 1.1 GRS AK…" at bounding box center [719, 111] width 258 height 17
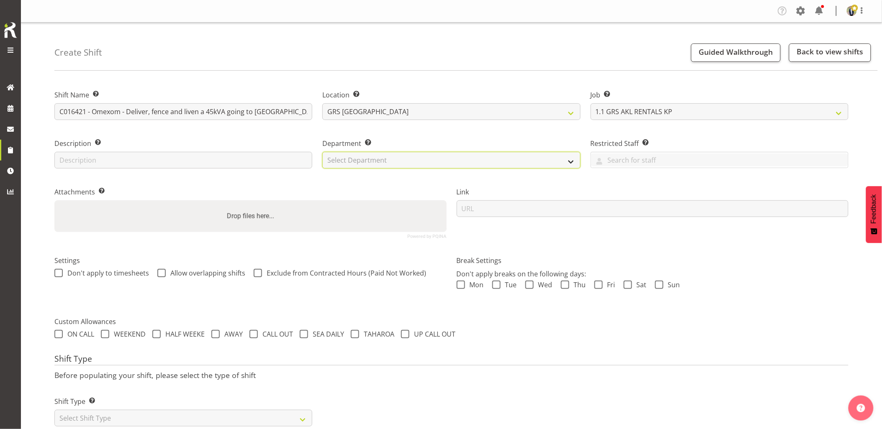
click at [365, 160] on select "Select Department GRS HIRE AKL GRS HIRE AKL GRS HIRE TGA GRS HIRE HST GRS SALES…" at bounding box center [451, 160] width 258 height 17
select select "20"
click at [322, 152] on select "Select Department GRS HIRE AKL GRS HIRE AKL GRS HIRE TGA GRS HIRE HST GRS SALES…" at bounding box center [451, 160] width 258 height 17
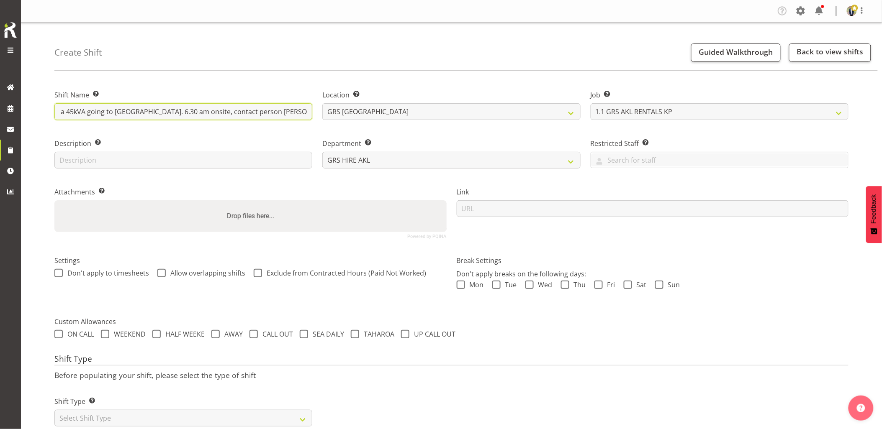
drag, startPoint x: 231, startPoint y: 110, endPoint x: 314, endPoint y: 113, distance: 83.8
click at [314, 113] on div "Shift Name Enter a name for the shift (e.g. Day Shift). C016421 - Omexom - Deli…" at bounding box center [183, 102] width 268 height 49
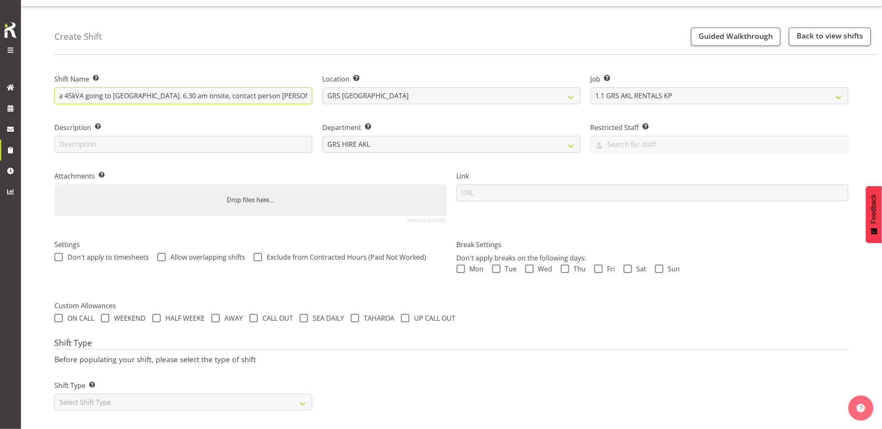
scroll to position [24, 0]
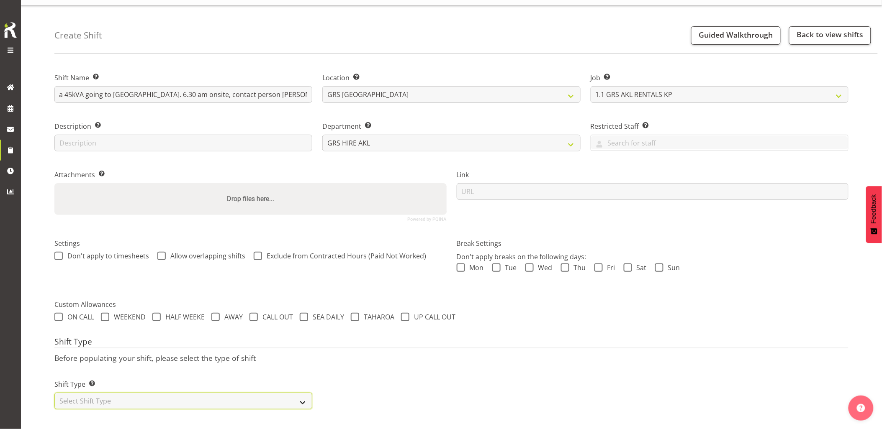
click at [134, 398] on select "Select Shift Type One Off Shift Recurring Shift Rotating Shift" at bounding box center [183, 401] width 258 height 17
select select "one_off"
click at [54, 393] on select "Select Shift Type One Off Shift Recurring Shift Rotating Shift" at bounding box center [183, 401] width 258 height 17
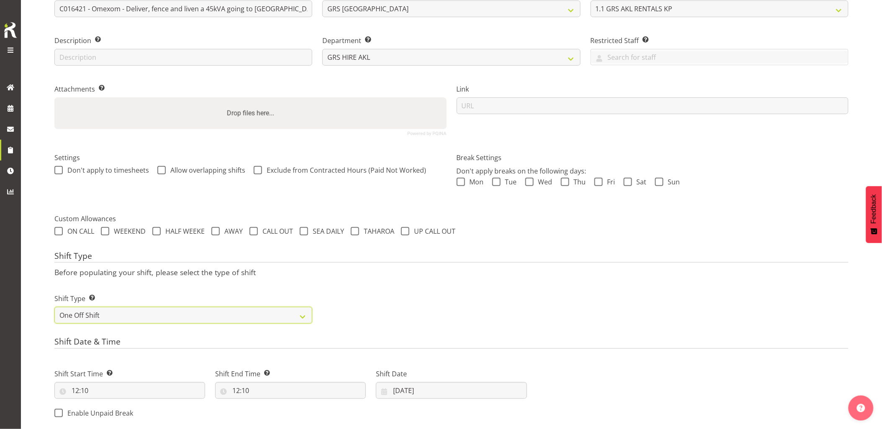
scroll to position [164, 0]
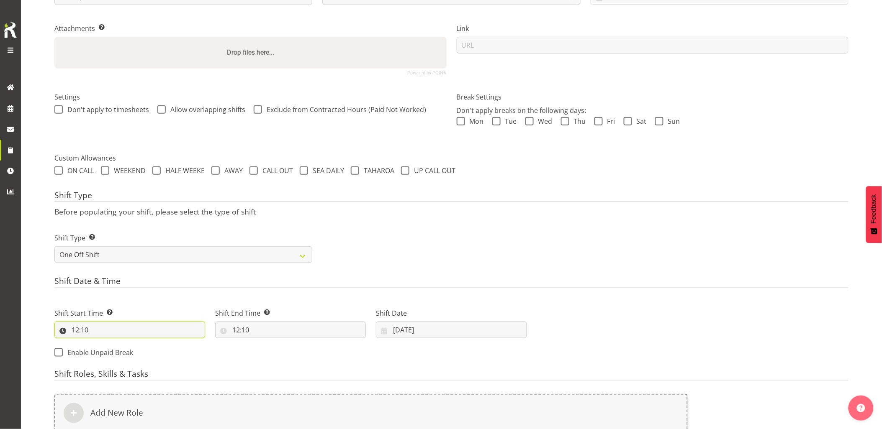
click at [119, 337] on input "12:10" at bounding box center [129, 330] width 151 height 17
click at [112, 354] on select "00 01 02 03 04 05 06 07 08 09 10 11 12 13 14 15 16 17 18 19 20 21 22 23" at bounding box center [111, 352] width 19 height 17
select select "6"
click at [102, 344] on select "00 01 02 03 04 05 06 07 08 09 10 11 12 13 14 15 16 17 18 19 20 21 22 23" at bounding box center [111, 352] width 19 height 17
type input "06:10"
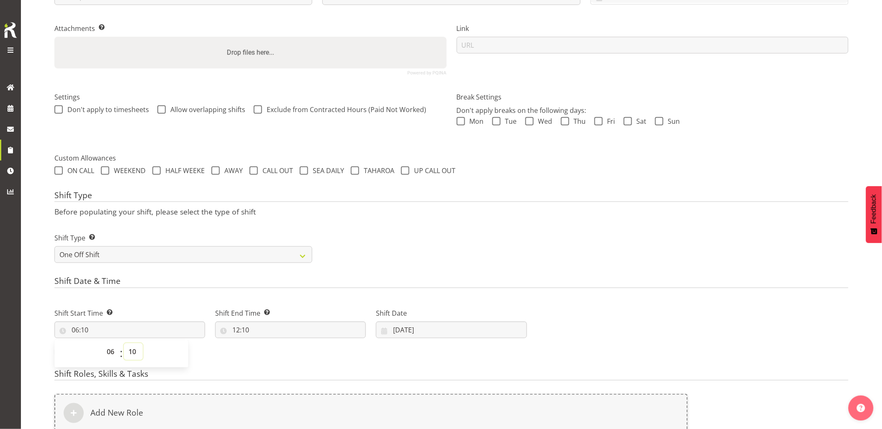
click at [134, 354] on select "00 01 02 03 04 05 06 07 08 09 10 11 12 13 14 15 16 17 18 19 20 21 22 23 24 25 2…" at bounding box center [133, 352] width 19 height 17
select select "0"
click at [124, 344] on select "00 01 02 03 04 05 06 07 08 09 10 11 12 13 14 15 16 17 18 19 20 21 22 23 24 25 2…" at bounding box center [133, 352] width 19 height 17
type input "06:00"
drag, startPoint x: 282, startPoint y: 328, endPoint x: 296, endPoint y: 336, distance: 15.6
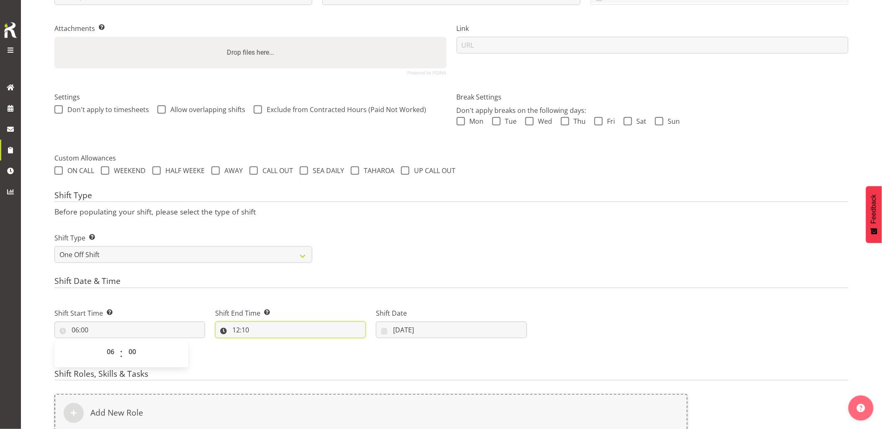
click at [283, 328] on input "12:10" at bounding box center [290, 330] width 151 height 17
click at [272, 355] on select "00 01 02 03 04 05 06 07 08 09 10 11 12 13 14 15 16 17 18 19 20 21 22 23" at bounding box center [272, 352] width 19 height 17
select select "8"
click at [263, 344] on select "00 01 02 03 04 05 06 07 08 09 10 11 12 13 14 15 16 17 18 19 20 21 22 23" at bounding box center [272, 352] width 19 height 17
type input "08:10"
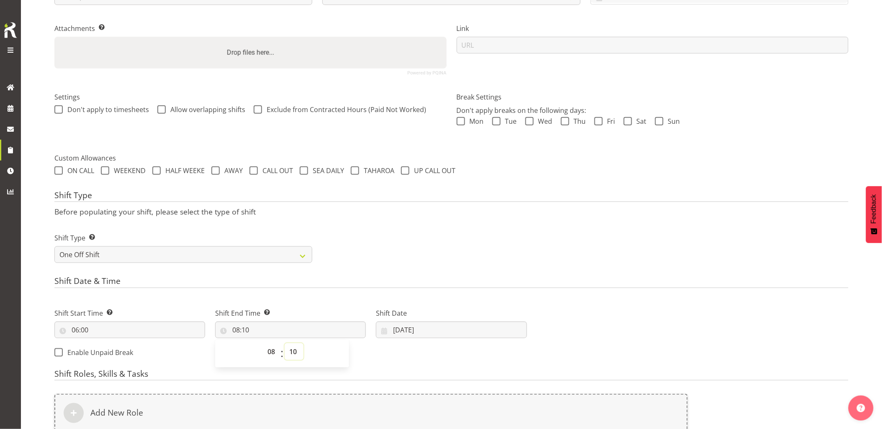
click at [299, 356] on select "00 01 02 03 04 05 06 07 08 09 10 11 12 13 14 15 16 17 18 19 20 21 22 23 24 25 2…" at bounding box center [294, 352] width 19 height 17
select select "0"
click at [285, 344] on select "00 01 02 03 04 05 06 07 08 09 10 11 12 13 14 15 16 17 18 19 20 21 22 23 24 25 2…" at bounding box center [294, 352] width 19 height 17
type input "08:00"
click at [477, 207] on p "Before populating your shift, please select the type of shift" at bounding box center [451, 211] width 794 height 9
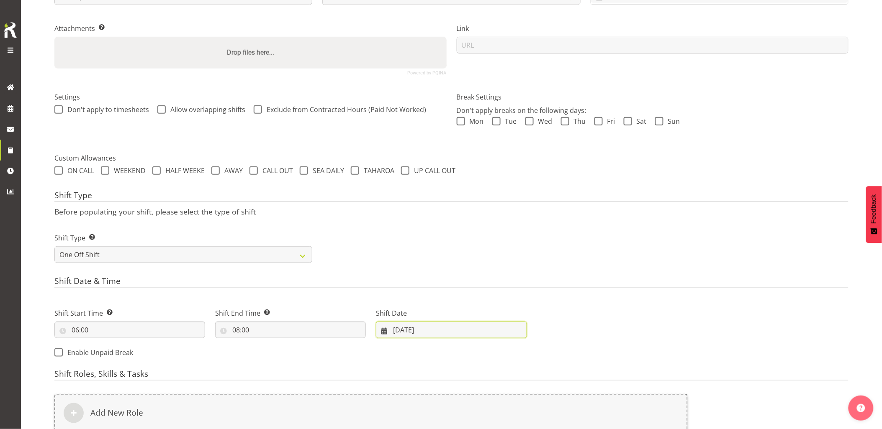
click at [414, 330] on input "[DATE]" at bounding box center [451, 330] width 151 height 17
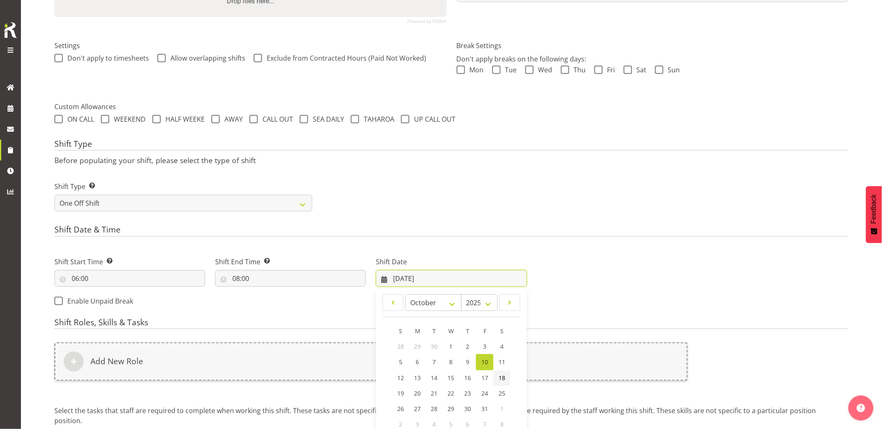
scroll to position [256, 0]
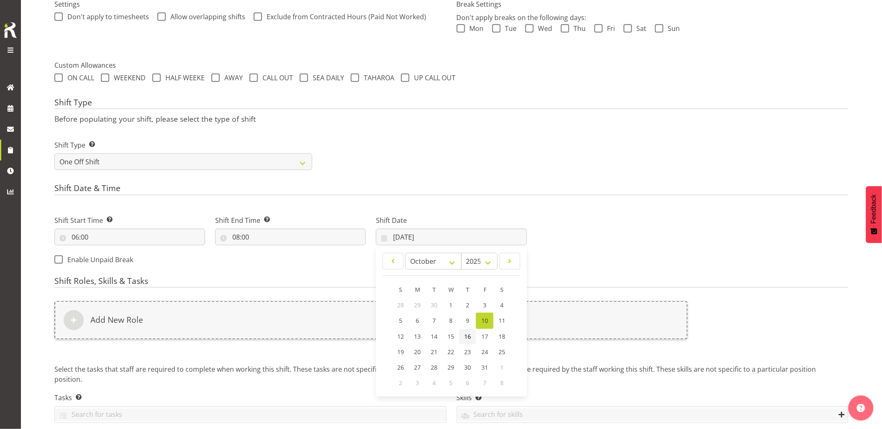
drag, startPoint x: 473, startPoint y: 341, endPoint x: 462, endPoint y: 337, distance: 12.0
click at [473, 341] on link "16" at bounding box center [467, 336] width 17 height 15
type input "[DATE]"
click at [450, 331] on div "Add New Role" at bounding box center [370, 320] width 633 height 38
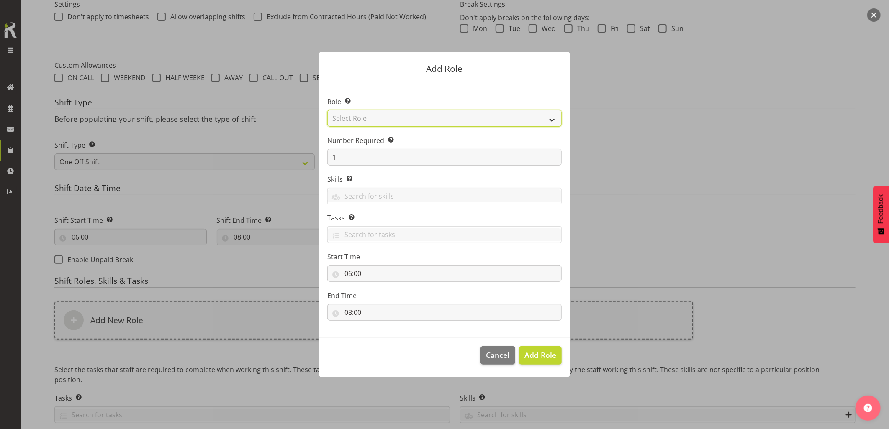
click at [369, 118] on select "Select Role Account Manager Electrician Engineering GM HSEQ manager MECH Mechan…" at bounding box center [444, 118] width 234 height 17
click at [327, 110] on select "Select Role Account Manager Electrician Engineering GM HSEQ manager MECH Mechan…" at bounding box center [444, 118] width 234 height 17
drag, startPoint x: 387, startPoint y: 118, endPoint x: 394, endPoint y: 127, distance: 11.3
click at [387, 119] on select "Account Manager Electrician Engineering GM HSEQ manager MECH Mechanic Office Op…" at bounding box center [444, 118] width 234 height 17
select select "21"
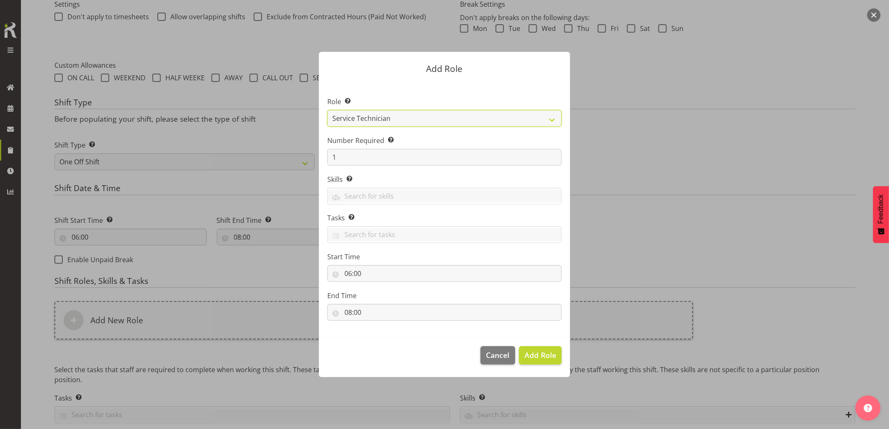
click at [327, 110] on select "Account Manager Electrician Engineering GM HSEQ manager MECH Mechanic Office Op…" at bounding box center [444, 118] width 234 height 17
click at [547, 357] on span "Add Role" at bounding box center [540, 355] width 32 height 10
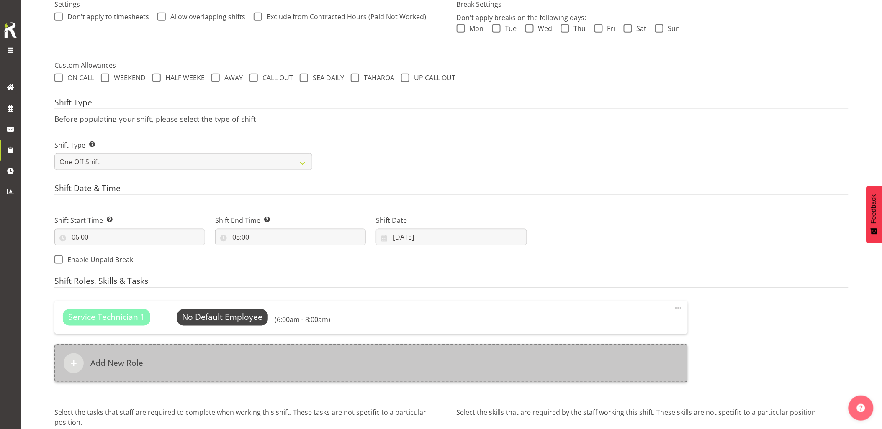
click at [418, 367] on div "Add New Role" at bounding box center [370, 363] width 633 height 38
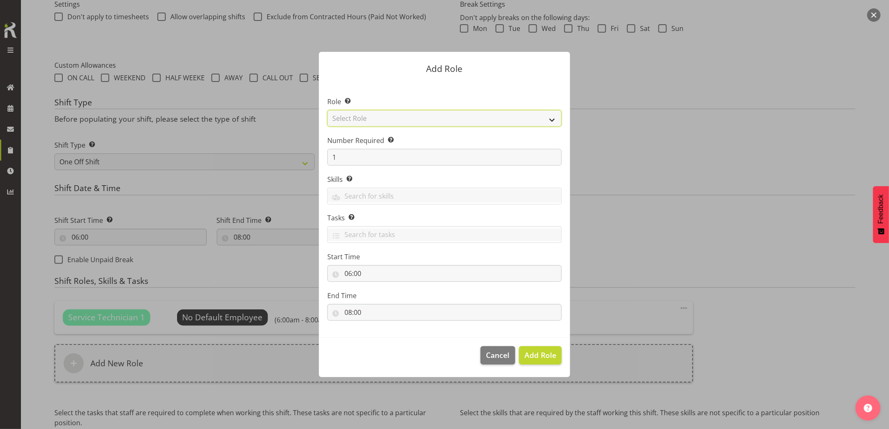
drag, startPoint x: 346, startPoint y: 123, endPoint x: 350, endPoint y: 127, distance: 5.0
click at [346, 123] on select "Select Role Account Manager Electrician Engineering GM HSEQ manager MECH Mechan…" at bounding box center [444, 118] width 234 height 17
select select "27"
click at [327, 110] on select "Select Role Account Manager Electrician Engineering GM HSEQ manager MECH Mechan…" at bounding box center [444, 118] width 234 height 17
drag, startPoint x: 514, startPoint y: 342, endPoint x: 549, endPoint y: 355, distance: 37.7
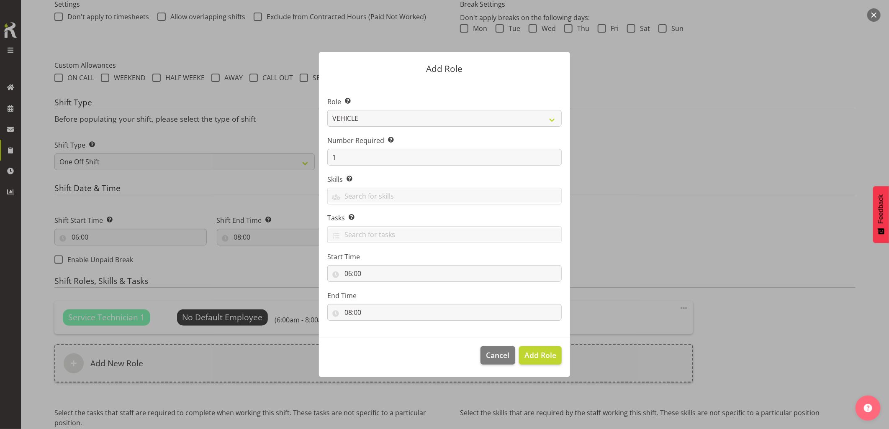
click at [521, 345] on footer "Cancel Add Role" at bounding box center [444, 357] width 251 height 39
click at [549, 355] on span "Add Role" at bounding box center [540, 355] width 32 height 10
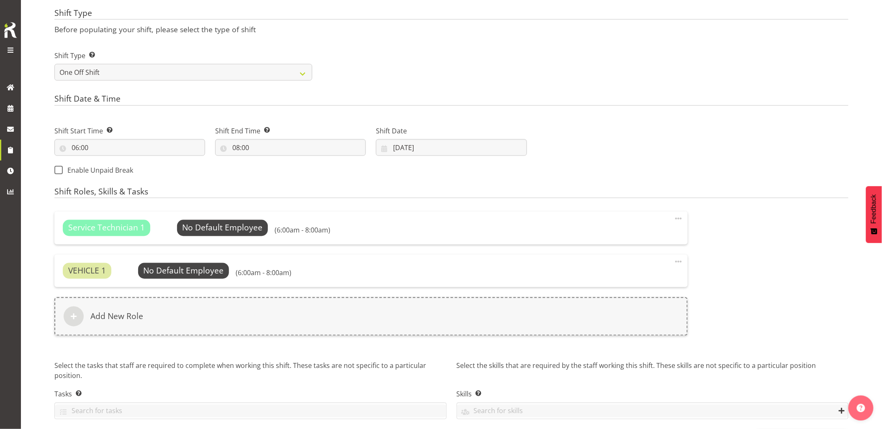
scroll to position [378, 0]
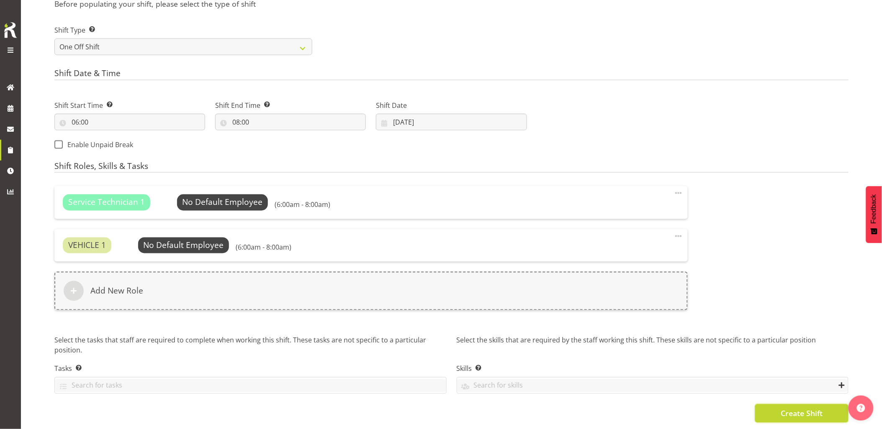
click at [781, 409] on span "Create Shift" at bounding box center [801, 413] width 42 height 11
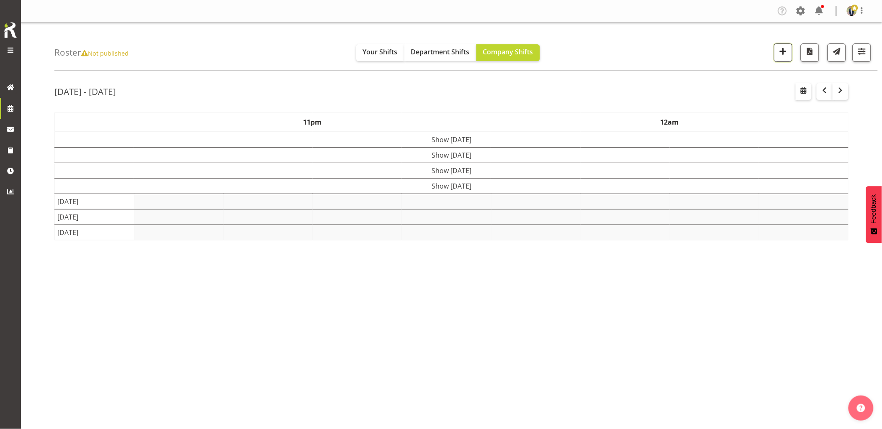
click at [785, 53] on span "button" at bounding box center [782, 51] width 11 height 11
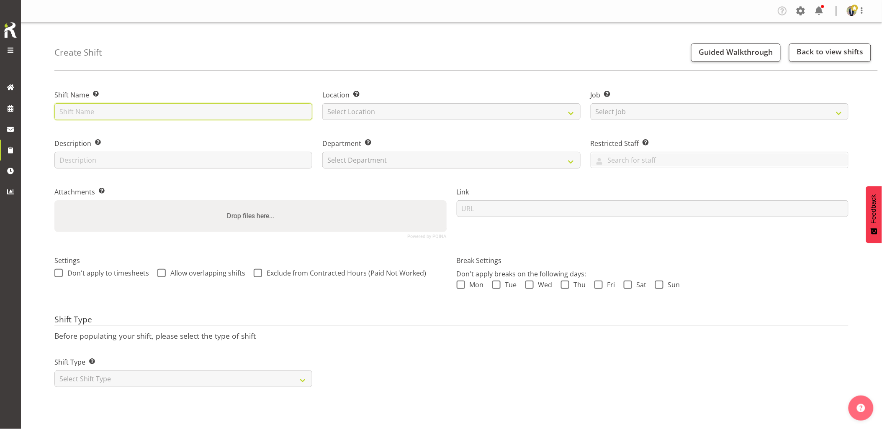
click at [158, 110] on input "text" at bounding box center [183, 111] width 258 height 17
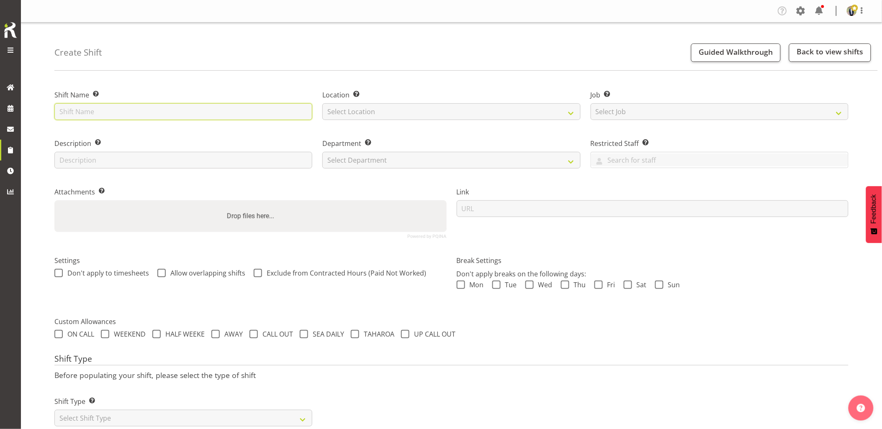
paste input "C016421"
type input "C016421 - Omexom - Shutdown & collect the 45kVA from [GEOGRAPHIC_DATA]. 6 pm on…"
click at [372, 112] on select "Select Location [GEOGRAPHIC_DATA] [GEOGRAPHIC_DATA] GRS [GEOGRAPHIC_DATA] [GEOG…" at bounding box center [451, 111] width 258 height 17
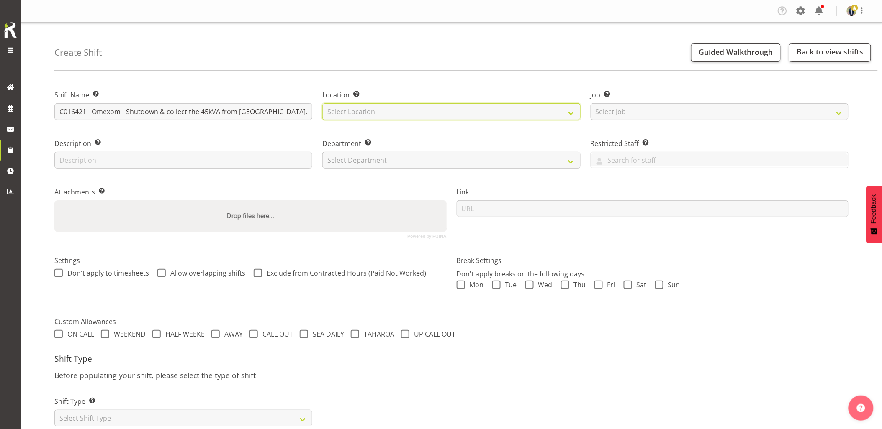
select select "28"
click at [322, 103] on select "Select Location [GEOGRAPHIC_DATA] [GEOGRAPHIC_DATA] GRS [GEOGRAPHIC_DATA] [GEOG…" at bounding box center [451, 111] width 258 height 17
click at [618, 113] on select "Select Job Create new job 1.1 GRS AKL RENTALS 1.1 GRS AKL RENTALS AC 1.1 GRS AK…" at bounding box center [719, 111] width 258 height 17
select select "7504"
click at [590, 103] on select "Select Job Create new job 1.1 GRS AKL RENTALS 1.1 GRS AKL RENTALS AC 1.1 GRS AK…" at bounding box center [719, 111] width 258 height 17
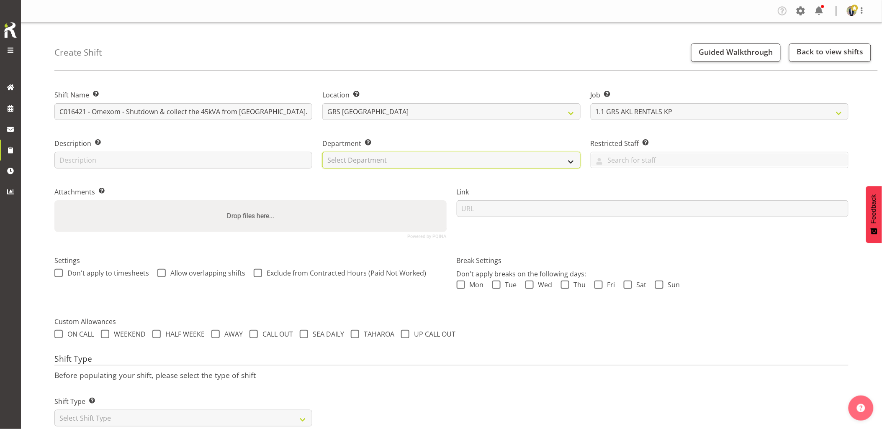
drag, startPoint x: 398, startPoint y: 162, endPoint x: 396, endPoint y: 167, distance: 6.1
click at [398, 162] on select "Select Department GRS HIRE AKL GRS HIRE AKL GRS HIRE TGA GRS HIRE HST GRS SALES…" at bounding box center [451, 160] width 258 height 17
select select "20"
click at [322, 152] on select "Select Department GRS HIRE AKL GRS HIRE AKL GRS HIRE TGA GRS HIRE HST GRS SALES…" at bounding box center [451, 160] width 258 height 17
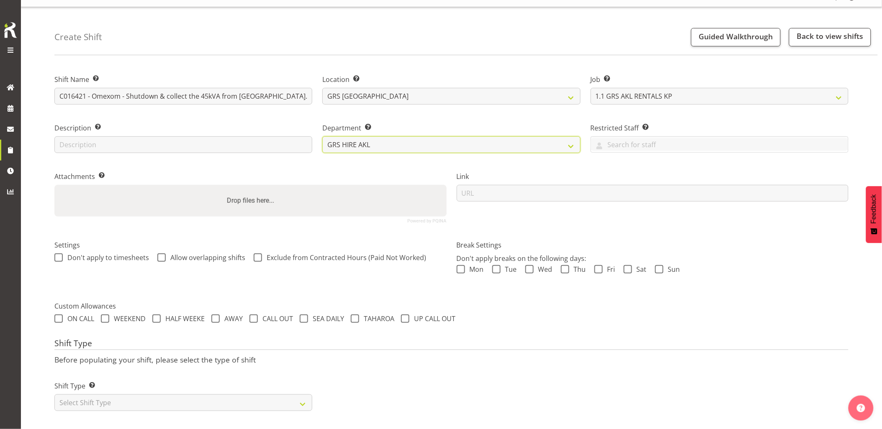
scroll to position [24, 0]
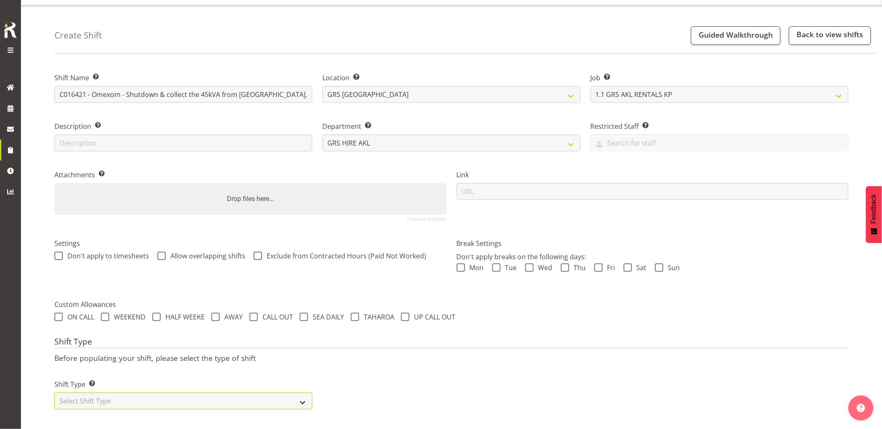
click at [157, 394] on select "Select Shift Type One Off Shift Recurring Shift Rotating Shift" at bounding box center [183, 401] width 258 height 17
select select "one_off"
click at [54, 393] on select "Select Shift Type One Off Shift Recurring Shift Rotating Shift" at bounding box center [183, 401] width 258 height 17
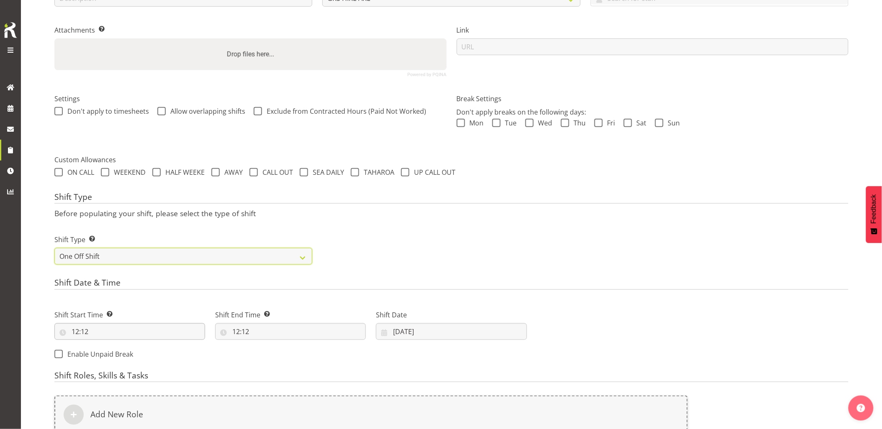
scroll to position [164, 0]
drag, startPoint x: 120, startPoint y: 329, endPoint x: 126, endPoint y: 342, distance: 14.6
click at [120, 329] on input "12:12" at bounding box center [129, 330] width 151 height 17
drag, startPoint x: 110, startPoint y: 354, endPoint x: 112, endPoint y: 345, distance: 9.5
click at [110, 354] on select "00 01 02 03 04 05 06 07 08 09 10 11 12 13 14 15 16 17 18 19 20 21 22 23" at bounding box center [111, 352] width 19 height 17
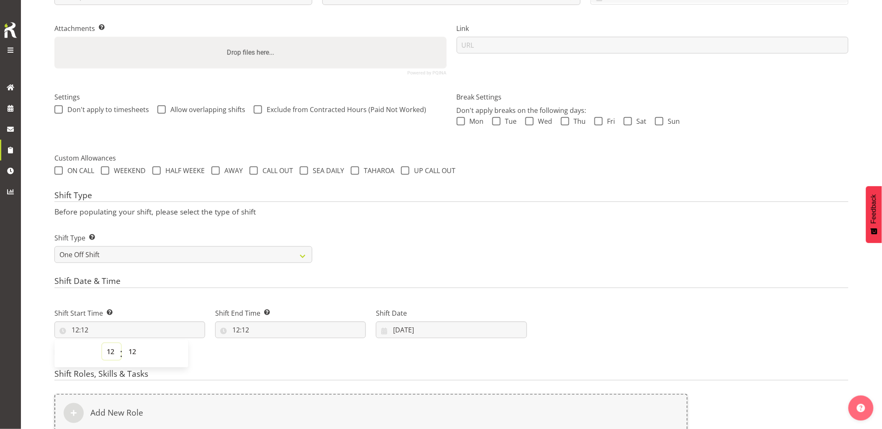
select select "17"
click at [102, 344] on select "00 01 02 03 04 05 06 07 08 09 10 11 12 13 14 15 16 17 18 19 20 21 22 23" at bounding box center [111, 352] width 19 height 17
type input "17:12"
drag, startPoint x: 106, startPoint y: 350, endPoint x: 113, endPoint y: 352, distance: 7.3
click at [107, 351] on select "00 01 02 03 04 05 06 07 08 09 10 11 12 13 14 15 16 17 18 19 20 21 22 23" at bounding box center [111, 352] width 19 height 17
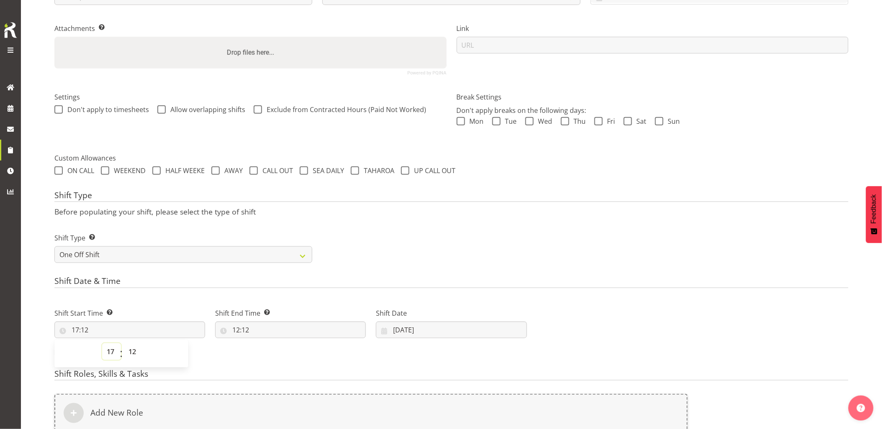
click at [102, 344] on select "00 01 02 03 04 05 06 07 08 09 10 11 12 13 14 15 16 17 18 19 20 21 22 23" at bounding box center [111, 352] width 19 height 17
drag, startPoint x: 133, startPoint y: 352, endPoint x: 132, endPoint y: 342, distance: 10.5
click at [133, 352] on select "00 01 02 03 04 05 06 07 08 09 10 11 12 13 14 15 16 17 18 19 20 21 22 23 24 25 2…" at bounding box center [133, 352] width 19 height 17
select select "30"
click at [124, 344] on select "00 01 02 03 04 05 06 07 08 09 10 11 12 13 14 15 16 17 18 19 20 21 22 23 24 25 2…" at bounding box center [133, 352] width 19 height 17
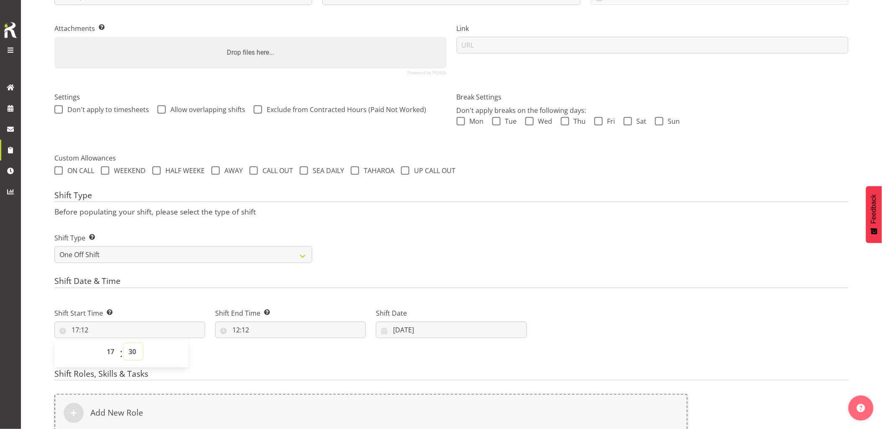
type input "17:30"
click at [164, 300] on div "Shift Start Time Set the time of the day you wish this shift to start 17:30 00 …" at bounding box center [129, 320] width 161 height 47
click at [295, 334] on input "12:12" at bounding box center [290, 330] width 151 height 17
click at [273, 350] on select "00 01 02 03 04 05 06 07 08 09 10 11 12 13 14 15 16 17 18 19 20 21 22 23" at bounding box center [272, 352] width 19 height 17
select select "19"
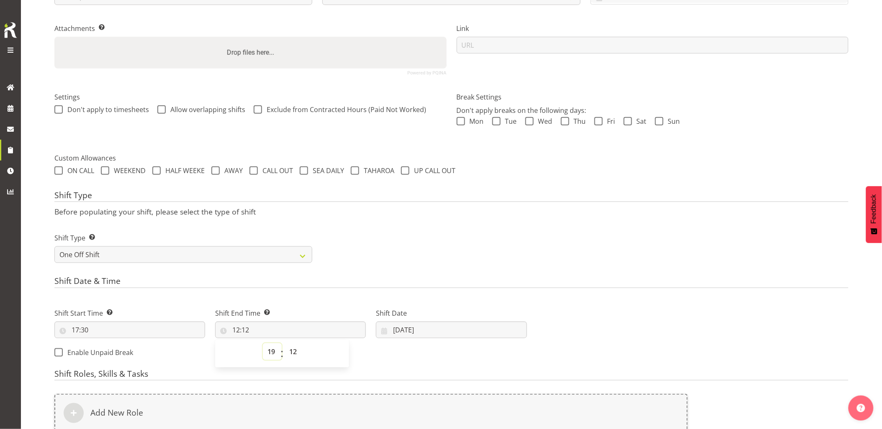
click at [263, 344] on select "00 01 02 03 04 05 06 07 08 09 10 11 12 13 14 15 16 17 18 19 20 21 22 23" at bounding box center [272, 352] width 19 height 17
type input "19:12"
click at [290, 353] on select "00 01 02 03 04 05 06 07 08 09 10 11 12 13 14 15 16 17 18 19 20 21 22 23 24 25 2…" at bounding box center [294, 352] width 19 height 17
select select "0"
click at [285, 344] on select "00 01 02 03 04 05 06 07 08 09 10 11 12 13 14 15 16 17 18 19 20 21 22 23 24 25 2…" at bounding box center [294, 352] width 19 height 17
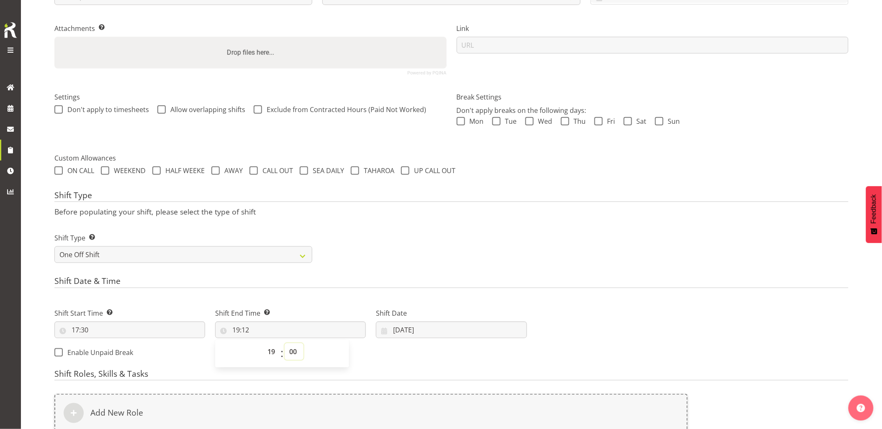
type input "19:00"
click at [433, 248] on div "Shift Type Shift Types: One Off – Select this if you would like a single shift …" at bounding box center [451, 244] width 804 height 47
click at [470, 331] on input "10/10/2025" at bounding box center [451, 330] width 151 height 17
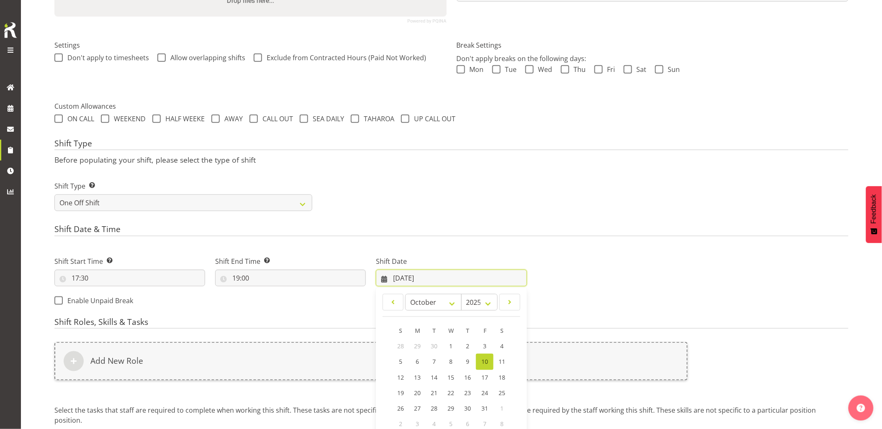
scroll to position [256, 0]
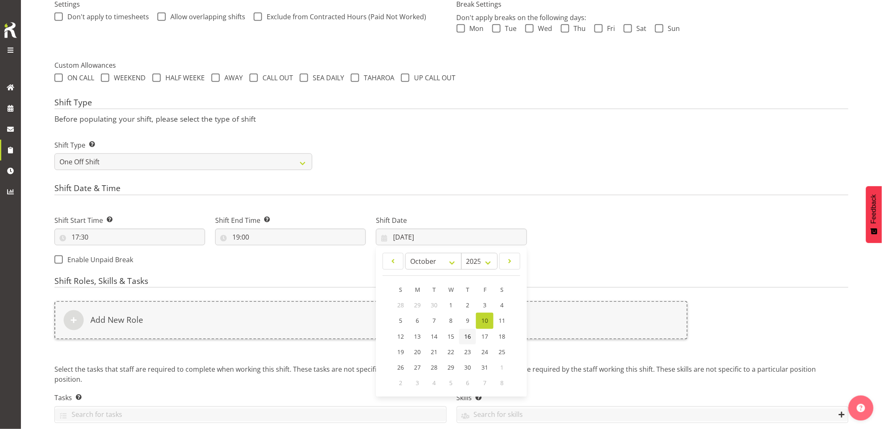
click at [469, 337] on span "16" at bounding box center [467, 337] width 7 height 8
type input "16/10/2025"
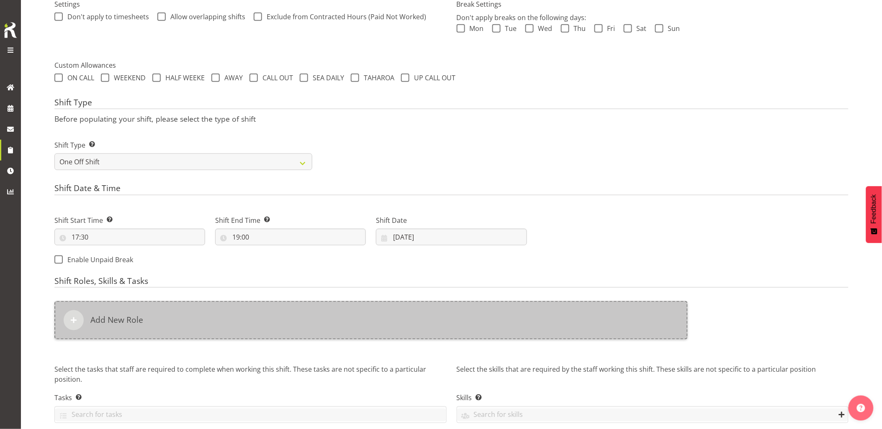
click at [445, 325] on div "Add New Role" at bounding box center [370, 320] width 633 height 38
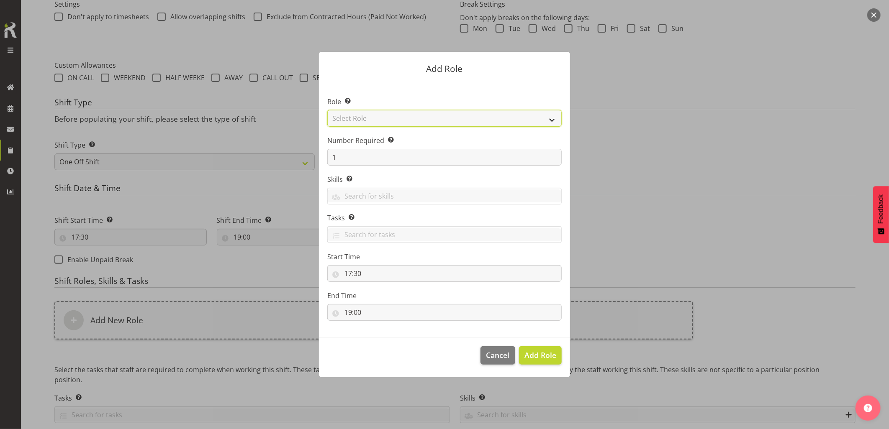
click at [354, 121] on select "Select Role Account Manager Electrician Engineering GM HSEQ manager MECH Mechan…" at bounding box center [444, 118] width 234 height 17
select select "20"
click at [327, 110] on select "Select Role Account Manager Electrician Engineering GM HSEQ manager MECH Mechan…" at bounding box center [444, 118] width 234 height 17
click at [540, 357] on span "Add Role" at bounding box center [540, 355] width 32 height 10
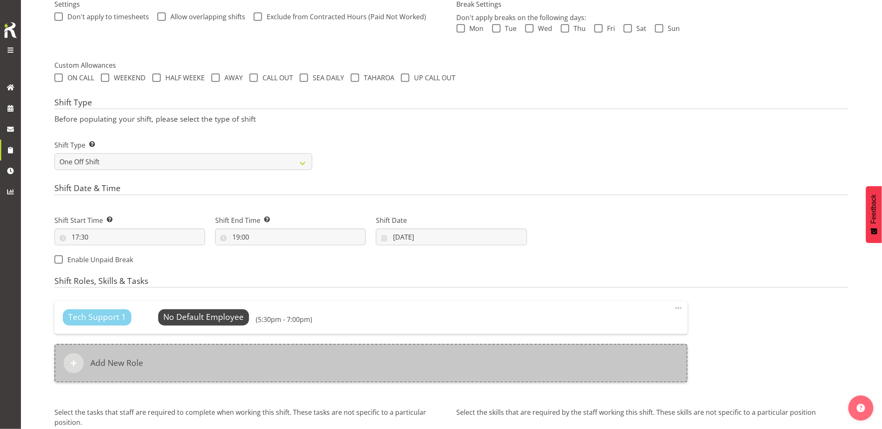
click at [463, 377] on div "Add New Role" at bounding box center [370, 363] width 633 height 38
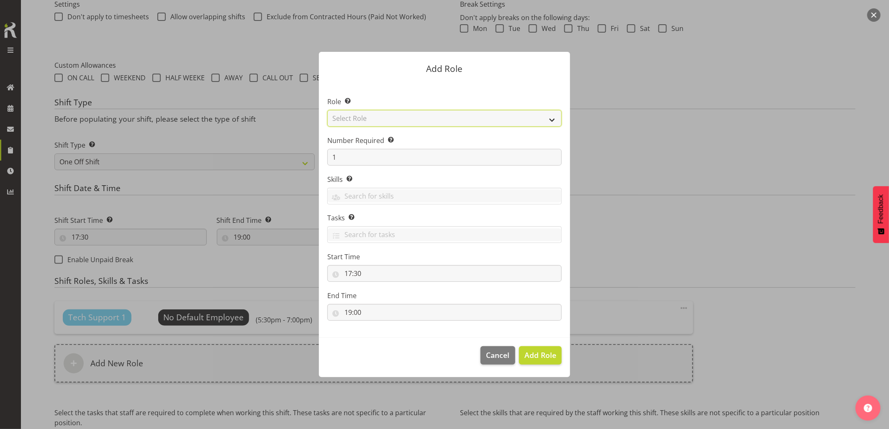
click at [374, 118] on select "Select Role Account Manager Electrician Engineering GM HSEQ manager MECH Mechan…" at bounding box center [444, 118] width 234 height 17
select select "27"
click at [327, 110] on select "Select Role Account Manager Electrician Engineering GM HSEQ manager MECH Mechan…" at bounding box center [444, 118] width 234 height 17
click at [541, 363] on button "Add Role" at bounding box center [540, 355] width 43 height 18
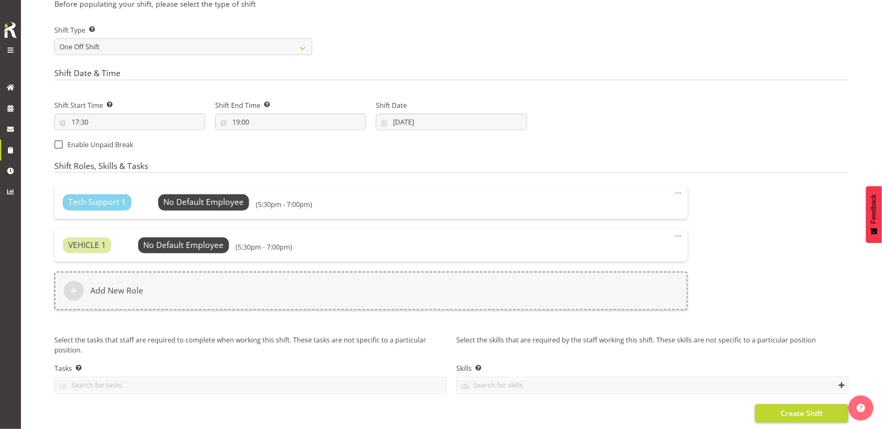
scroll to position [378, 0]
click at [771, 405] on button "Create Shift" at bounding box center [801, 414] width 93 height 18
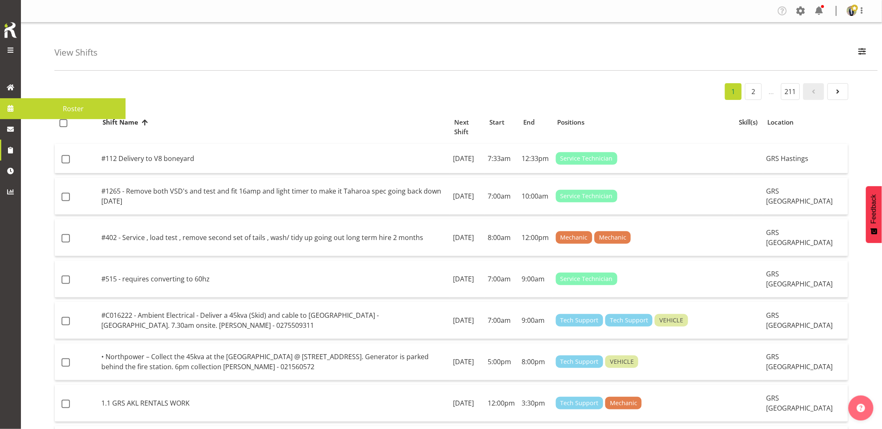
drag, startPoint x: 11, startPoint y: 107, endPoint x: 18, endPoint y: 106, distance: 6.3
click at [11, 107] on span at bounding box center [10, 108] width 13 height 13
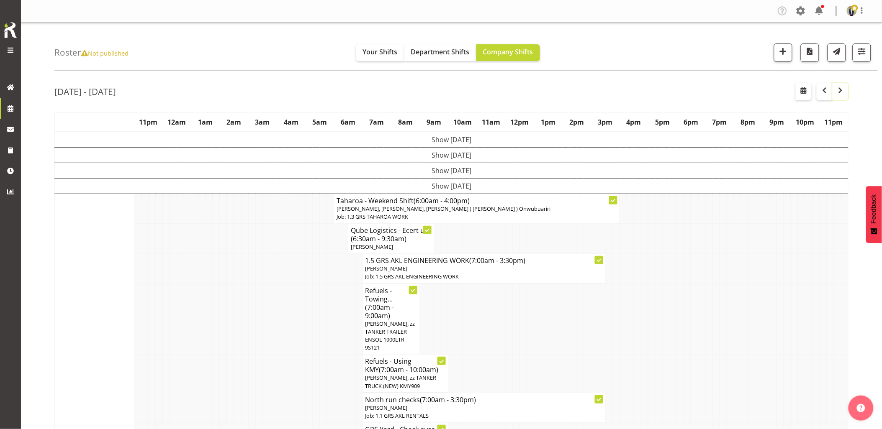
drag, startPoint x: 839, startPoint y: 91, endPoint x: 831, endPoint y: 98, distance: 10.7
click at [840, 91] on span "button" at bounding box center [840, 90] width 10 height 10
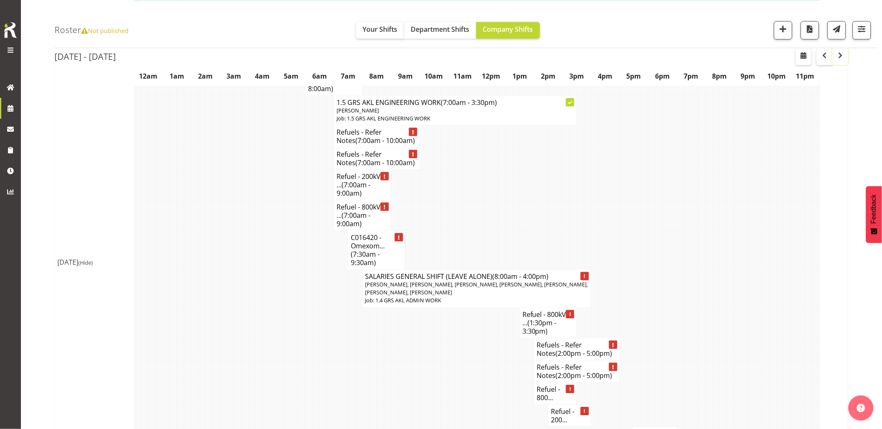
scroll to position [1813, 0]
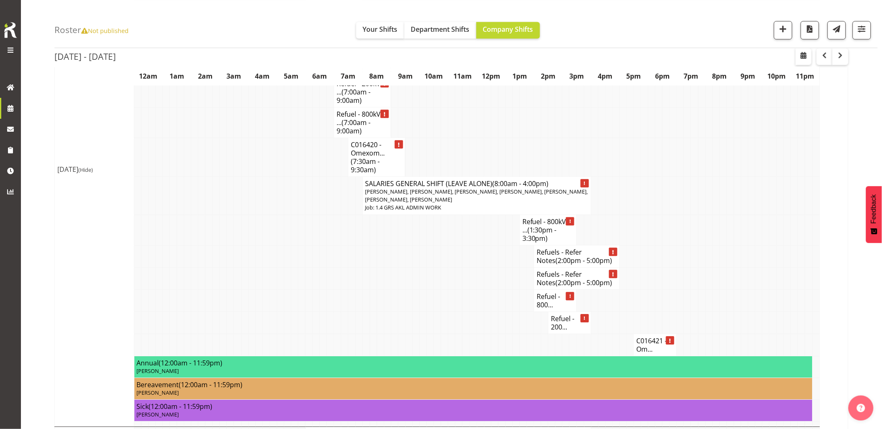
click at [371, 312] on td at bounding box center [372, 301] width 7 height 22
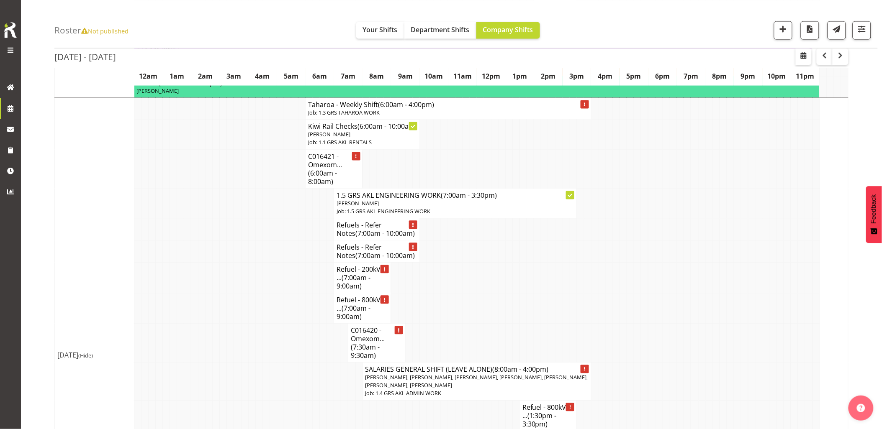
scroll to position [1767, 0]
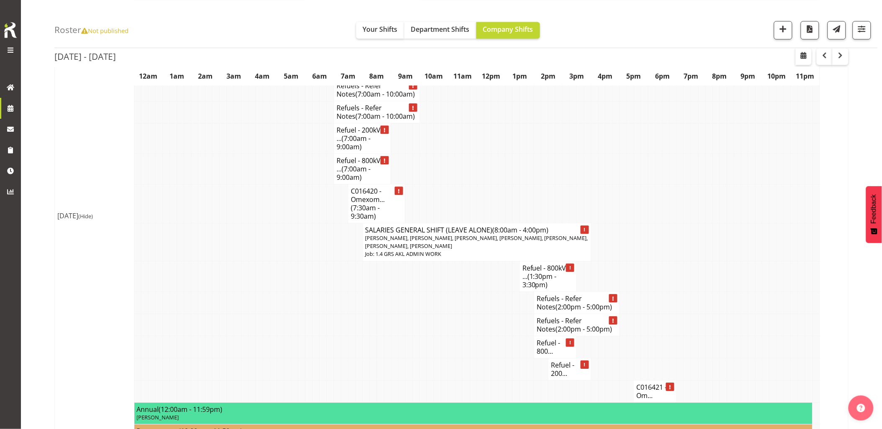
click at [262, 292] on td at bounding box center [258, 276] width 7 height 31
click at [274, 261] on td at bounding box center [272, 242] width 7 height 38
